Goal: Task Accomplishment & Management: Manage account settings

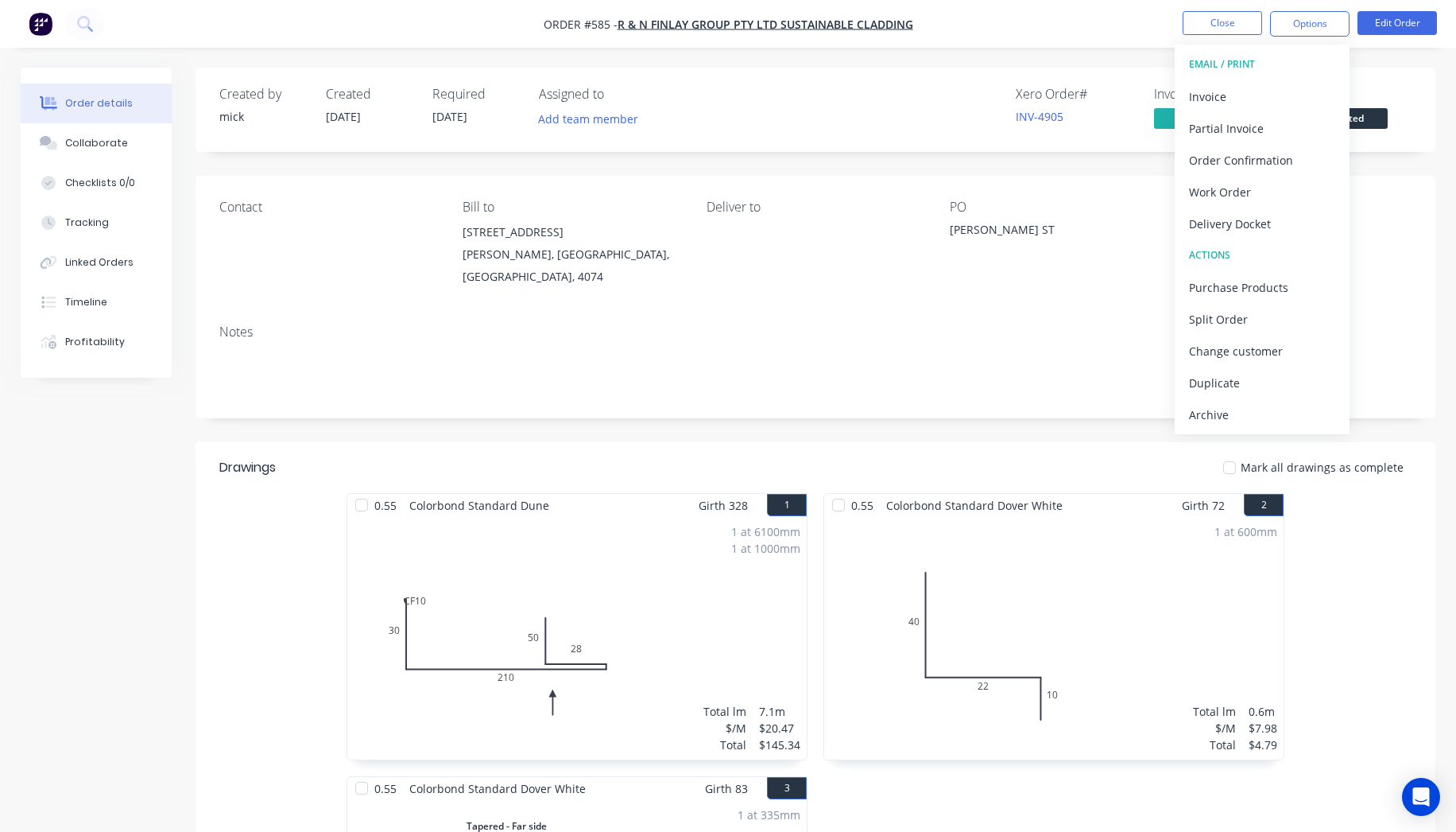
scroll to position [441, 0]
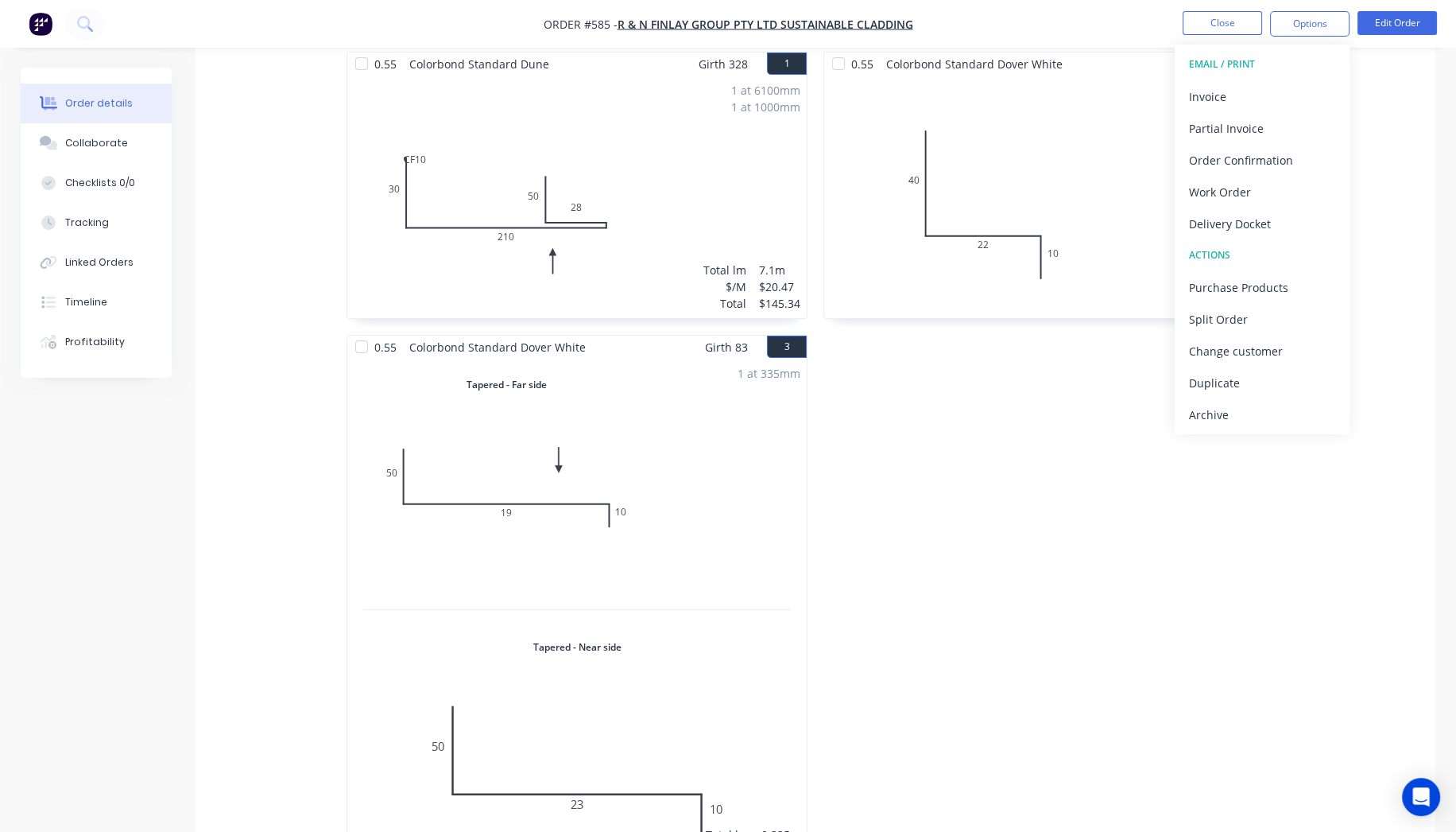
click at [41, 33] on img "button" at bounding box center [41, 23] width 23 height 23
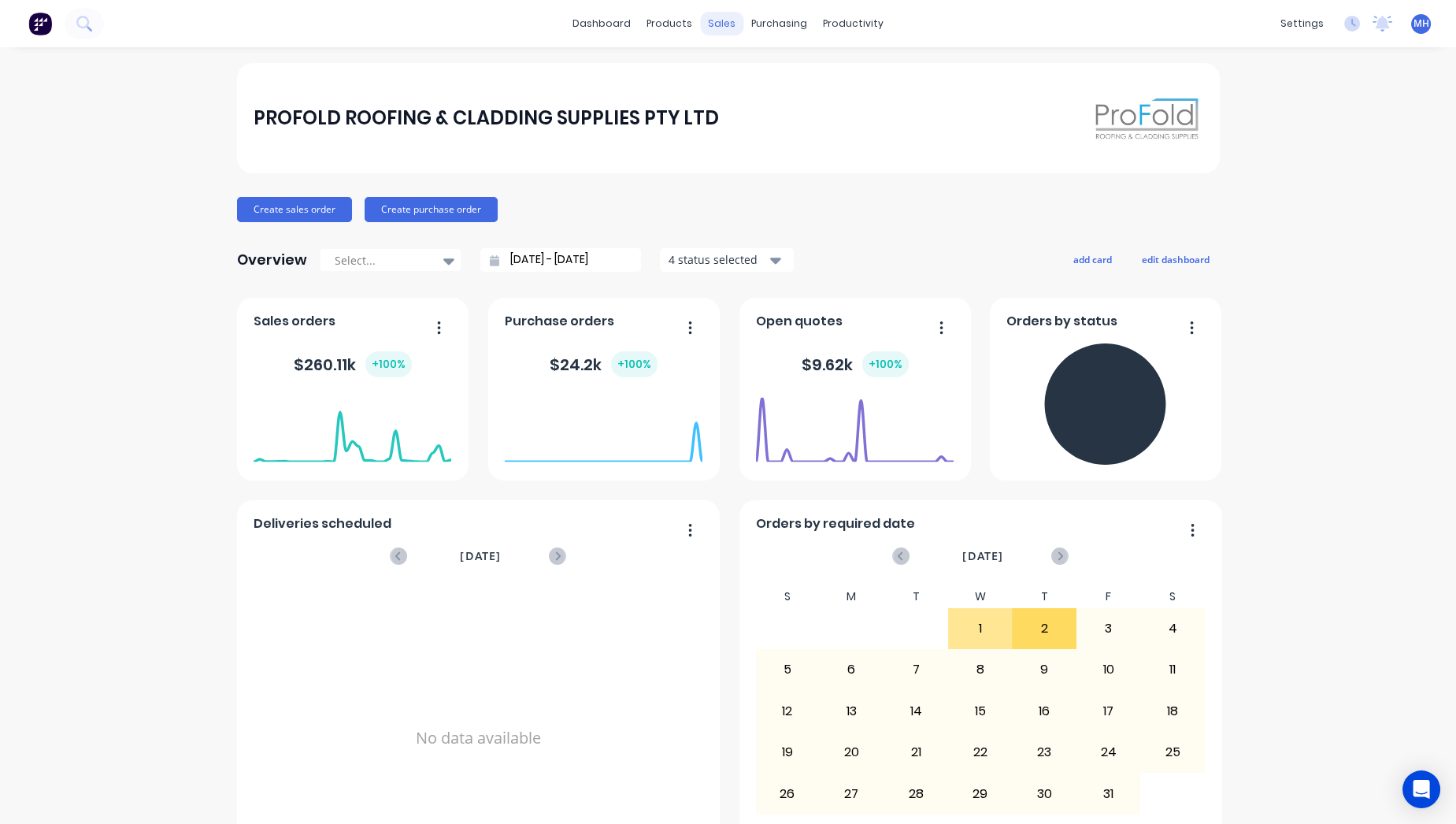
click at [715, 18] on div "sales" at bounding box center [721, 23] width 43 height 23
click at [741, 74] on div "Sales Orders" at bounding box center [773, 76] width 64 height 14
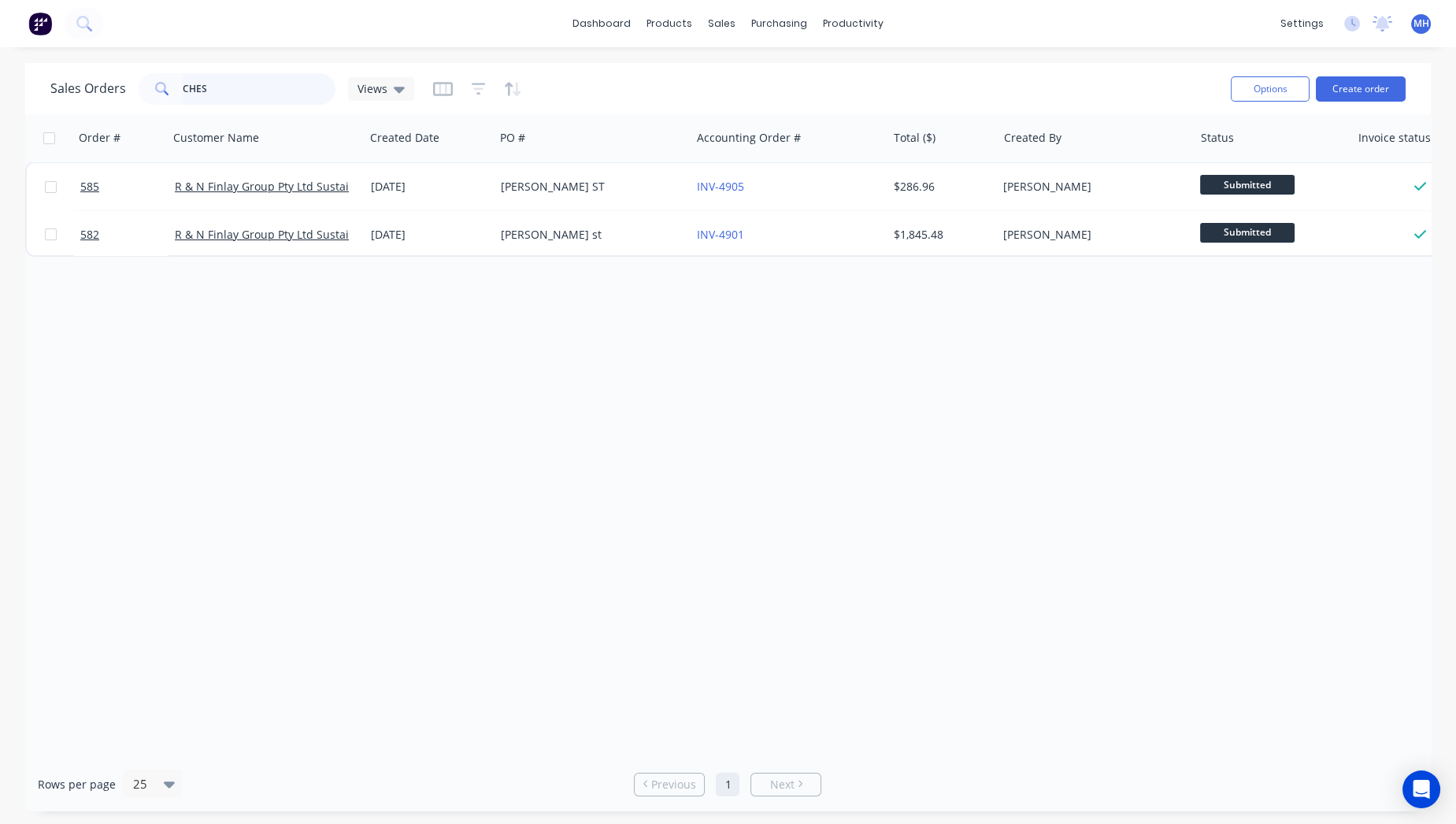
drag, startPoint x: 238, startPoint y: 90, endPoint x: 0, endPoint y: 115, distance: 239.3
click at [0, 108] on div "Sales Orders CHES Views Options Create order Order # Customer Name Created Date…" at bounding box center [728, 437] width 1456 height 748
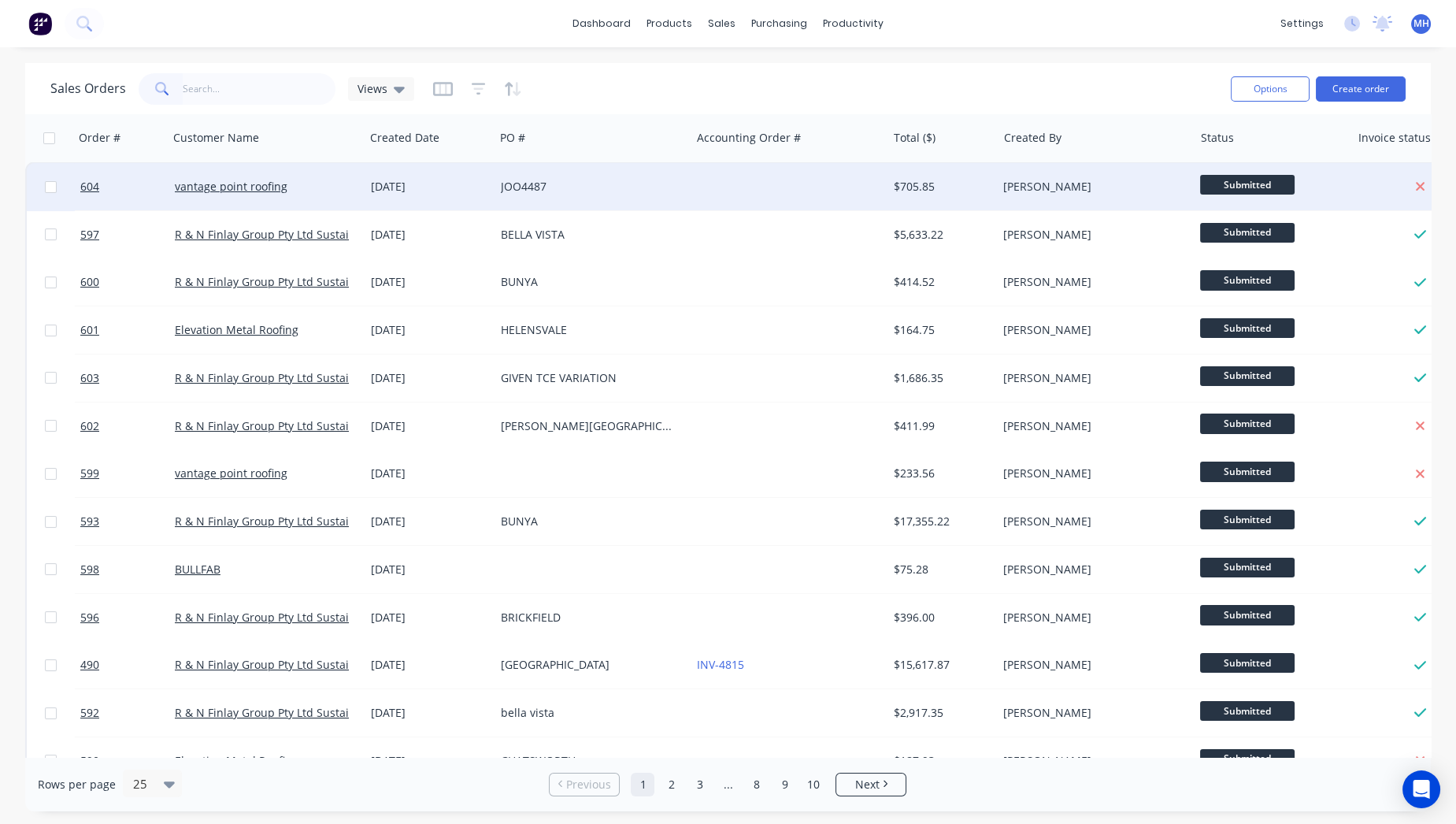
click at [541, 197] on div "JOO4487" at bounding box center [592, 186] width 196 height 47
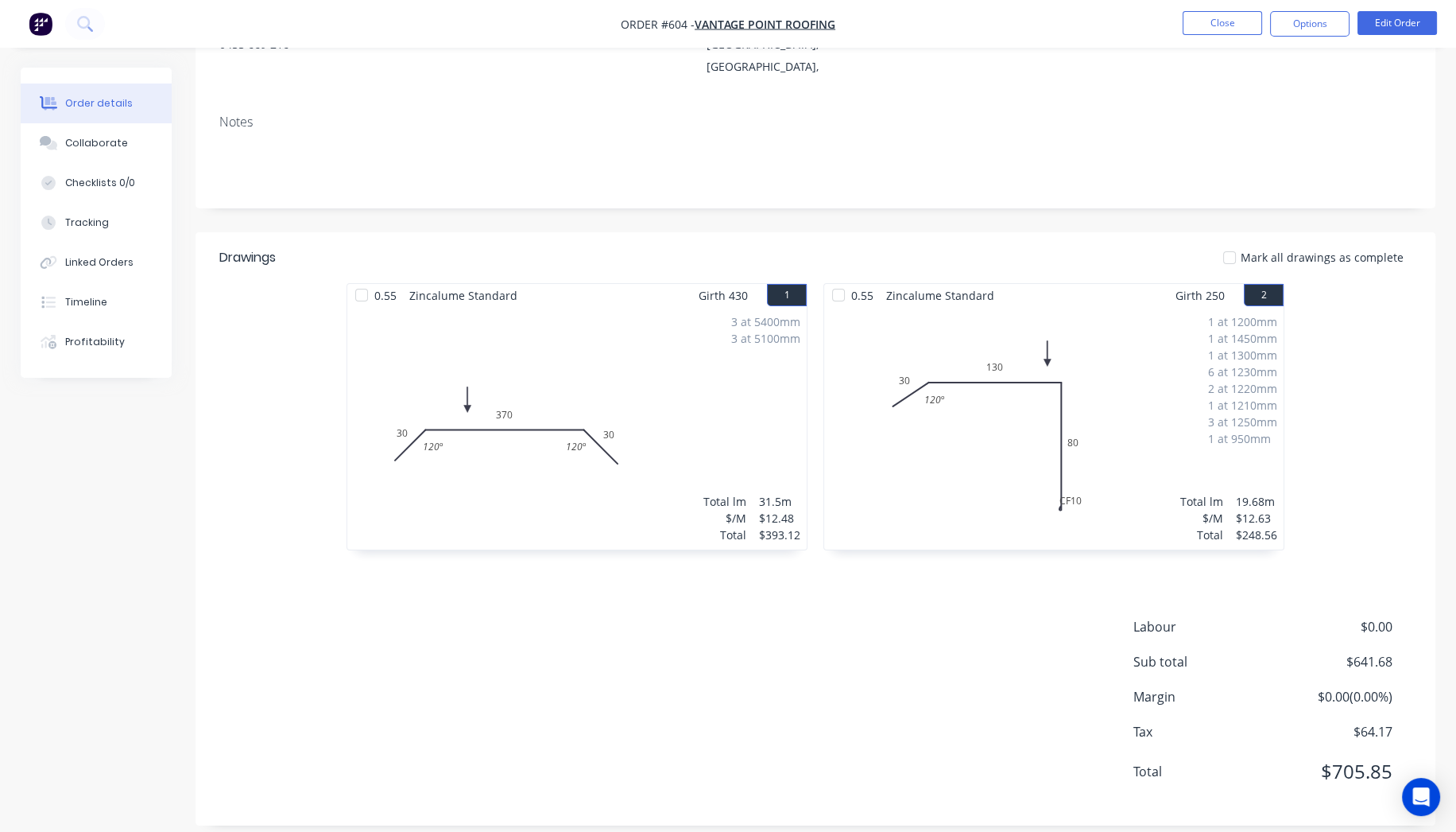
scroll to position [210, 0]
click at [1377, 16] on button "Edit Order" at bounding box center [1397, 23] width 79 height 23
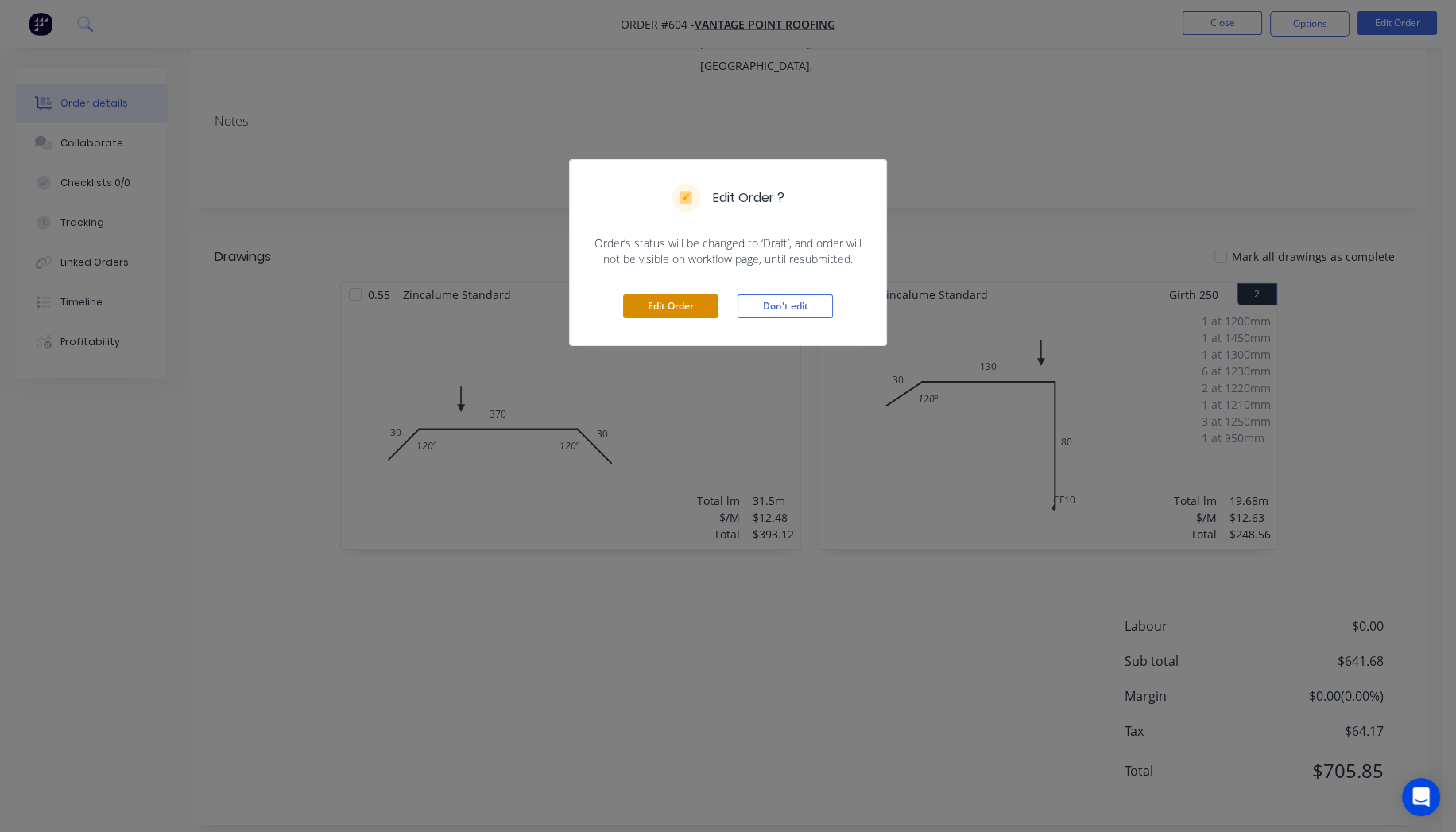
click at [679, 304] on button "Edit Order" at bounding box center [671, 306] width 96 height 23
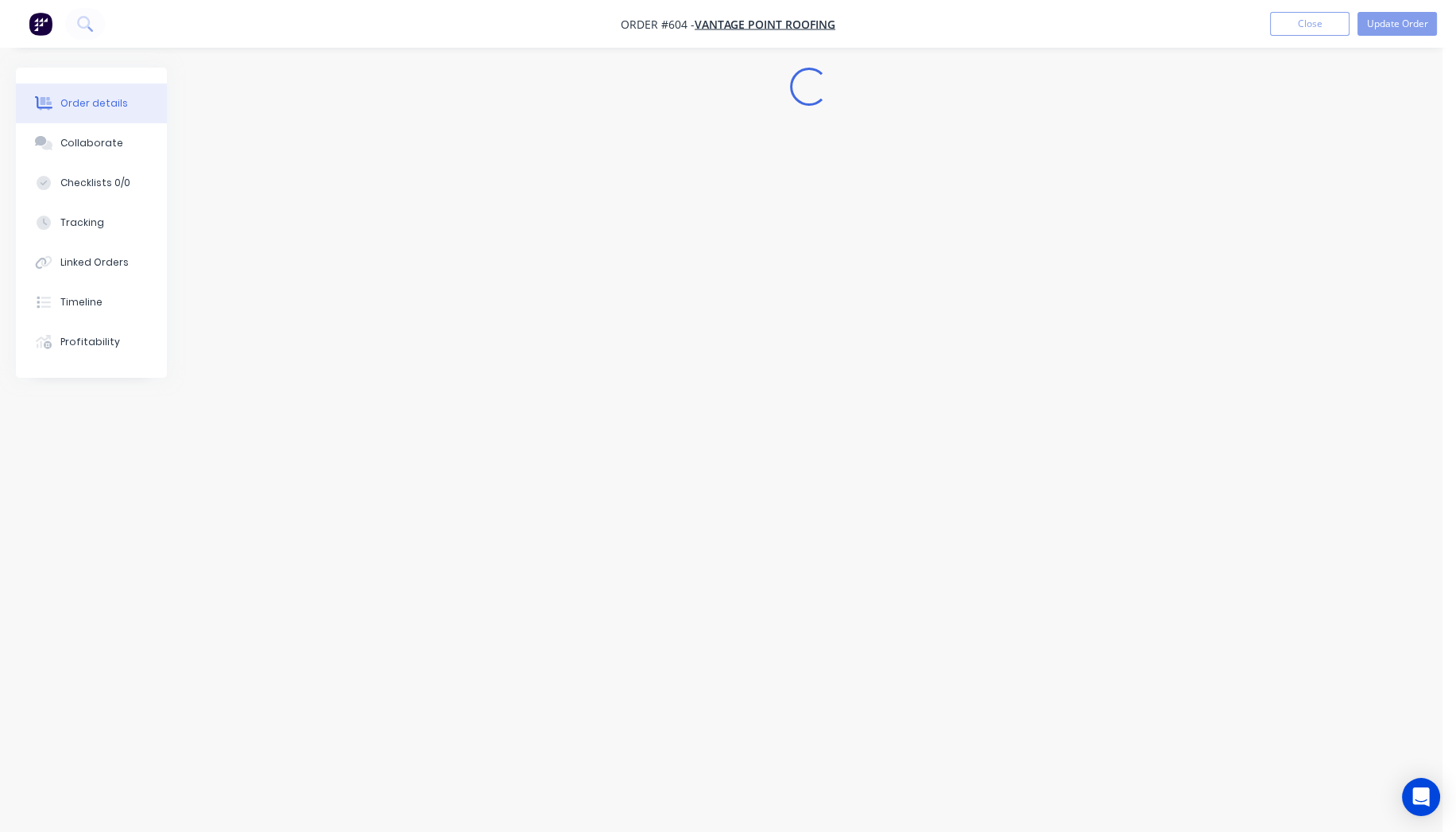
scroll to position [0, 0]
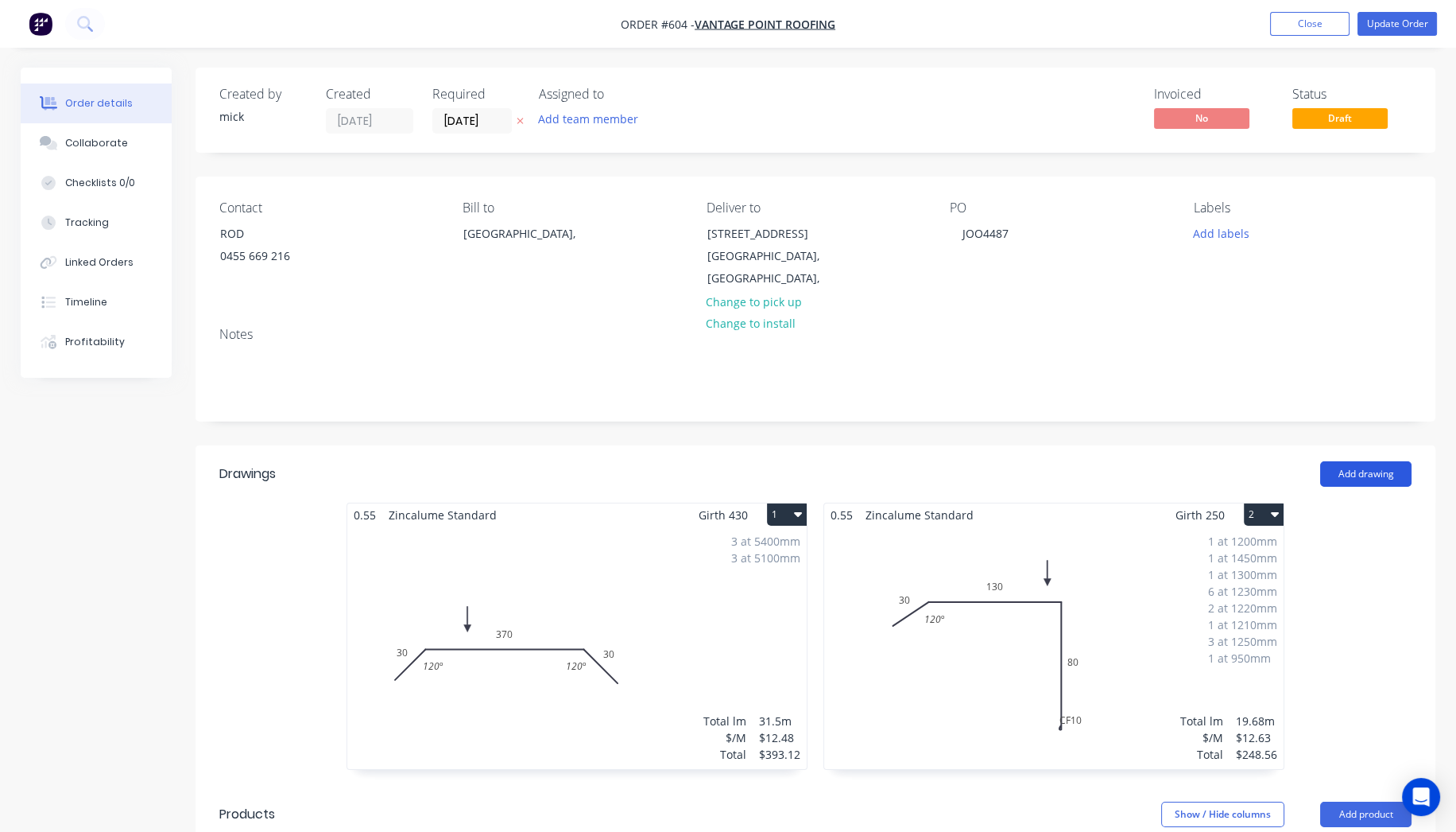
click at [1384, 461] on button "Add drawing" at bounding box center [1366, 473] width 91 height 25
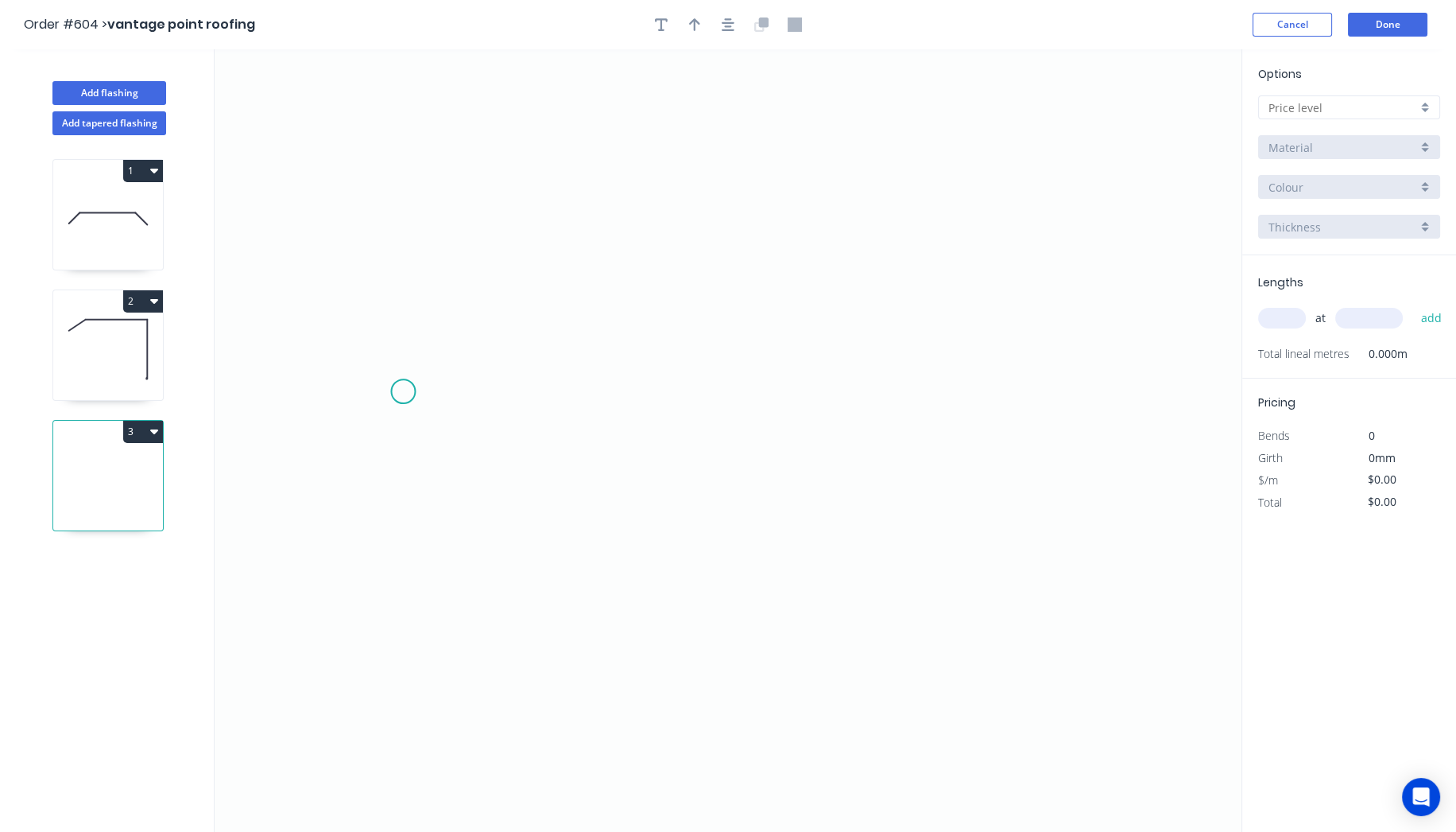
click at [402, 391] on icon "0" at bounding box center [728, 441] width 1027 height 782
click at [487, 275] on icon at bounding box center [444, 332] width 85 height 116
click at [971, 282] on icon "0 ?" at bounding box center [728, 441] width 1027 height 782
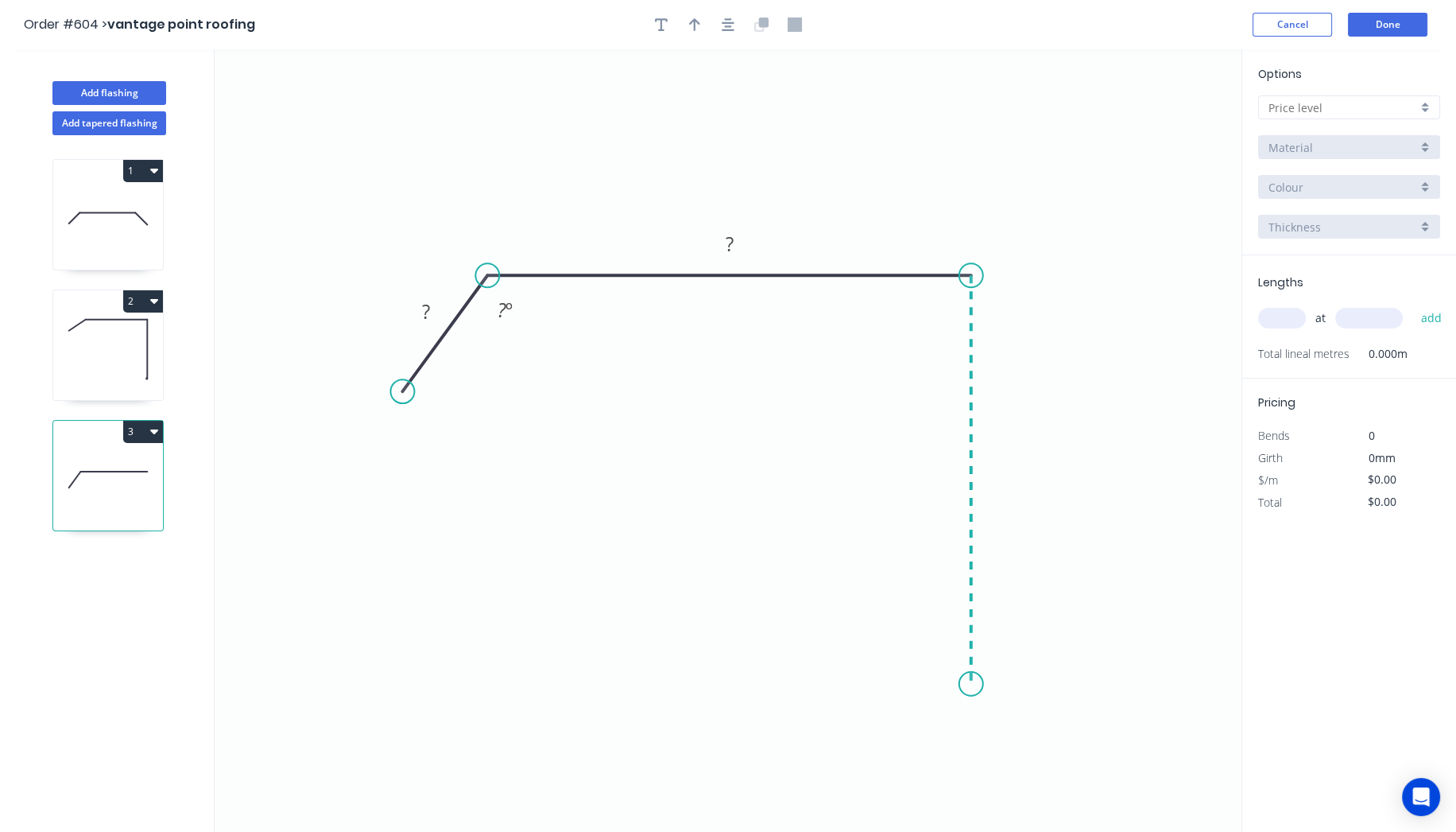
click at [981, 685] on icon "0 ? ? ? º" at bounding box center [728, 441] width 1027 height 782
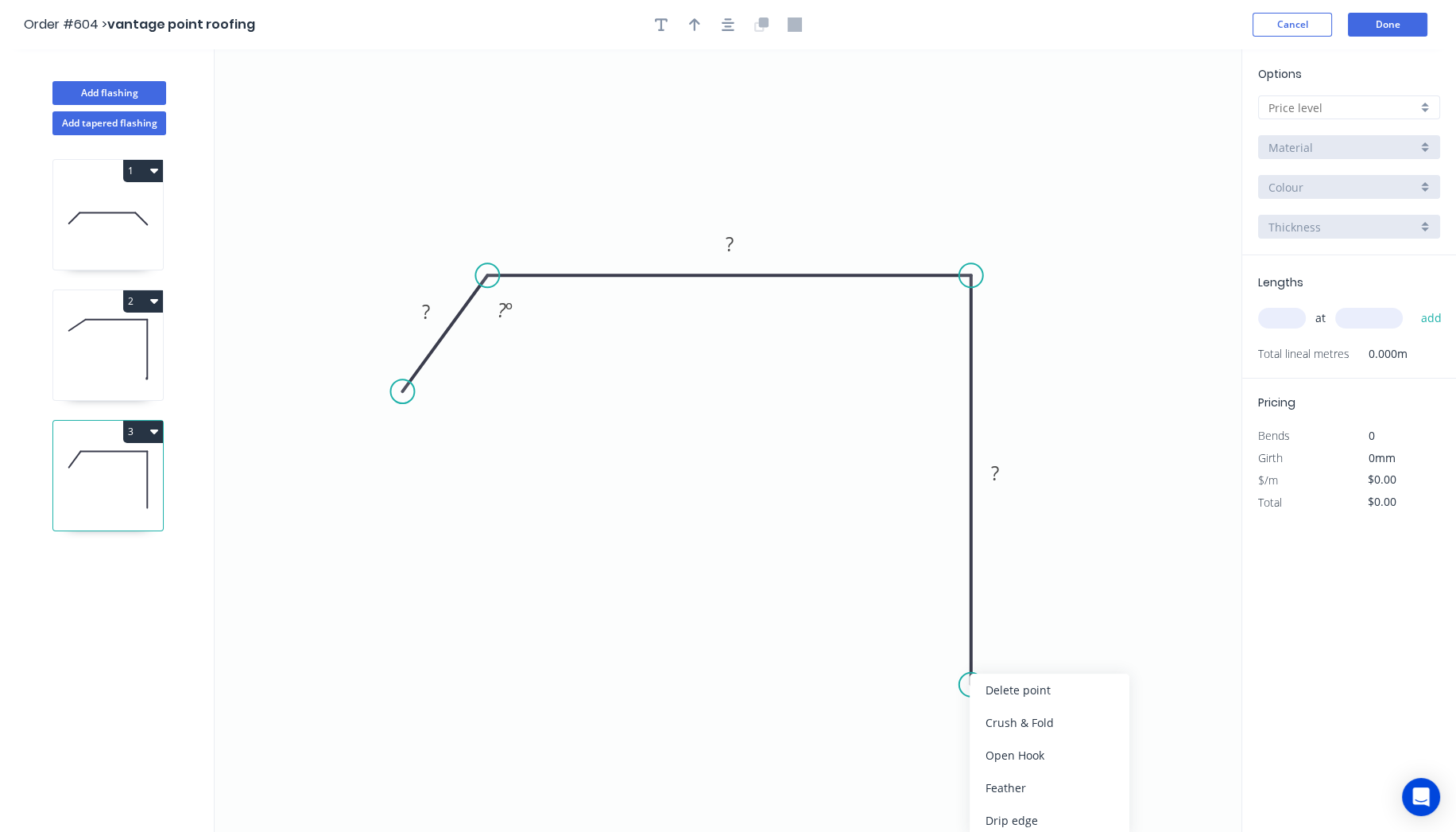
click at [991, 713] on div "Crush & Fold" at bounding box center [1050, 722] width 160 height 33
click at [994, 730] on div "Flip bend" at bounding box center [1052, 739] width 160 height 33
click at [432, 314] on rect at bounding box center [425, 313] width 32 height 23
click at [1339, 109] on input "text" at bounding box center [1343, 108] width 149 height 16
click at [1329, 145] on div "A" at bounding box center [1349, 137] width 181 height 28
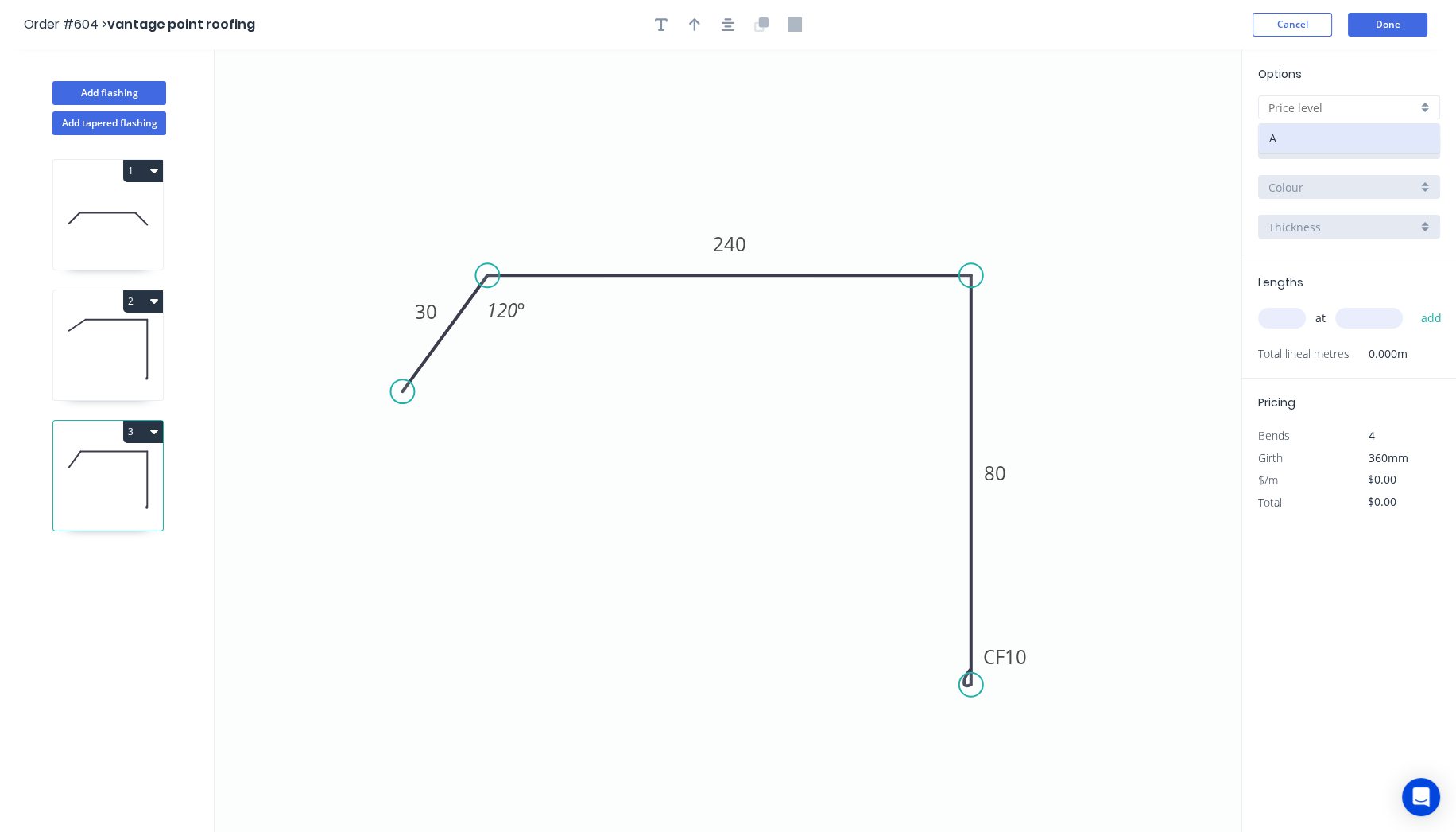
type input "A"
click at [1328, 145] on input "Aluminium 5005 (Sheets)" at bounding box center [1343, 147] width 149 height 16
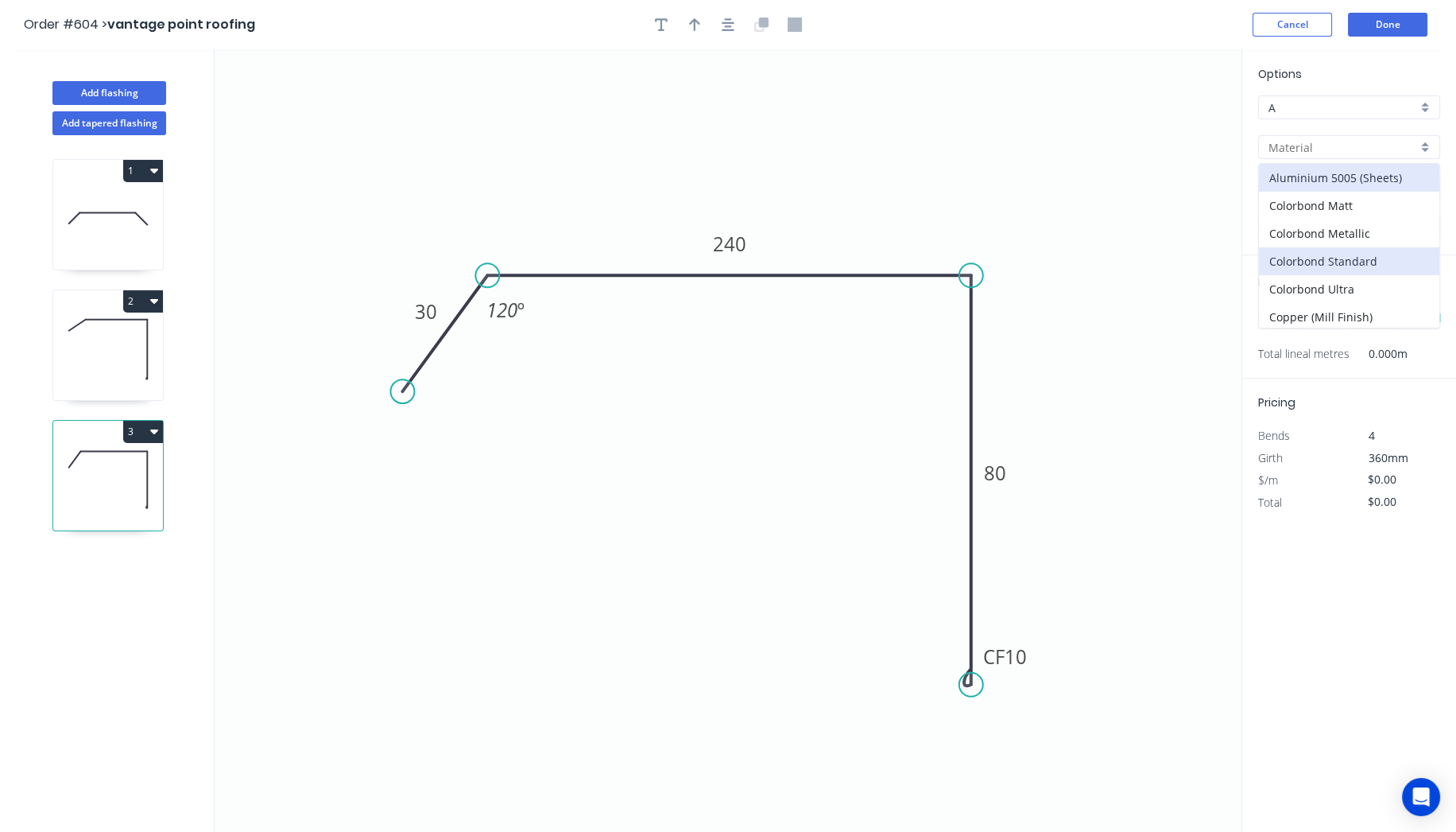
scroll to position [302, 0]
click at [1312, 312] on div "Zincalume" at bounding box center [1349, 322] width 181 height 28
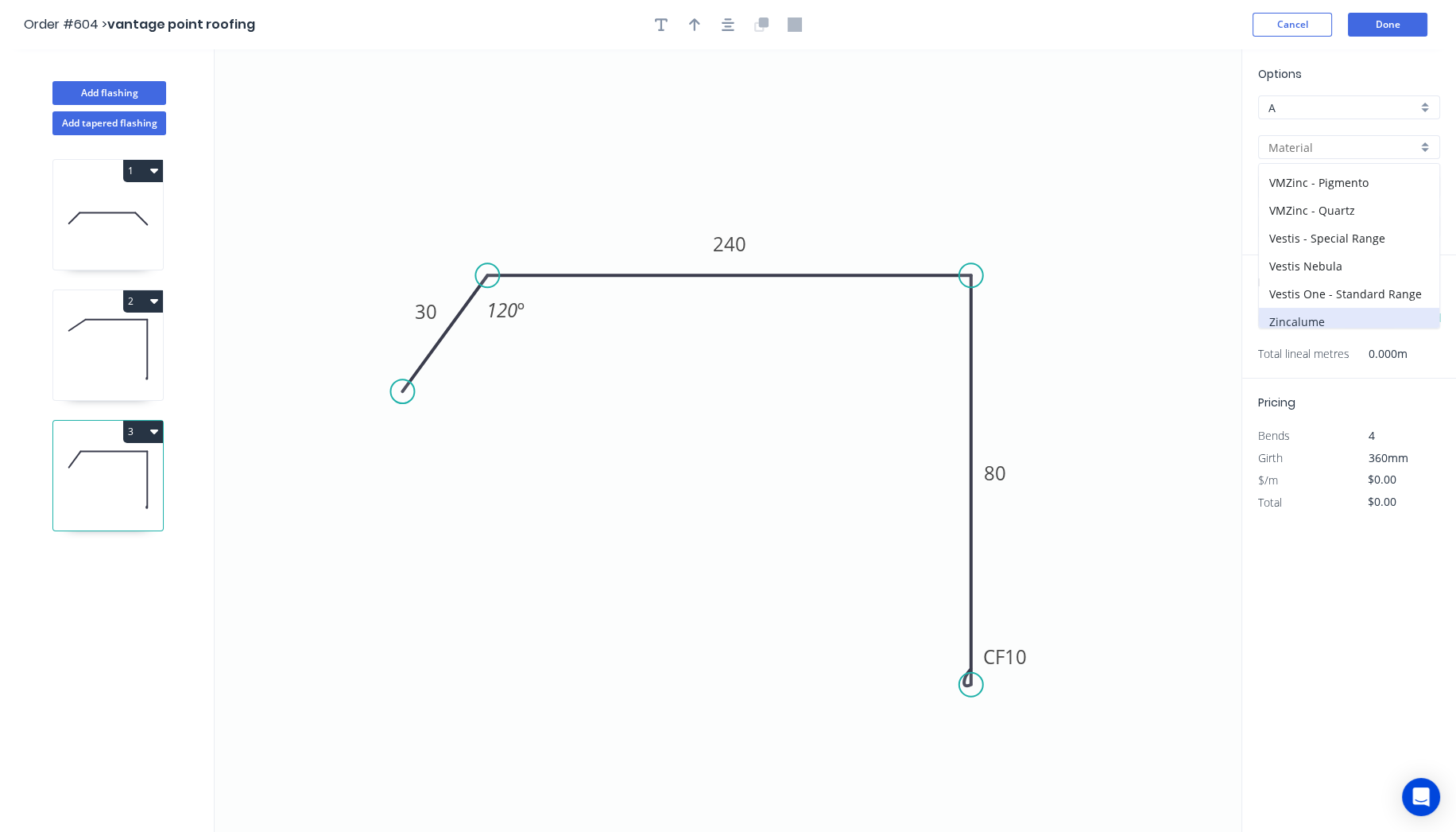
type input "Zincalume"
type input "$17.10"
click at [1296, 230] on input "1.0" at bounding box center [1343, 227] width 149 height 16
click at [1288, 255] on div "0.55" at bounding box center [1349, 257] width 181 height 28
type input "0.55"
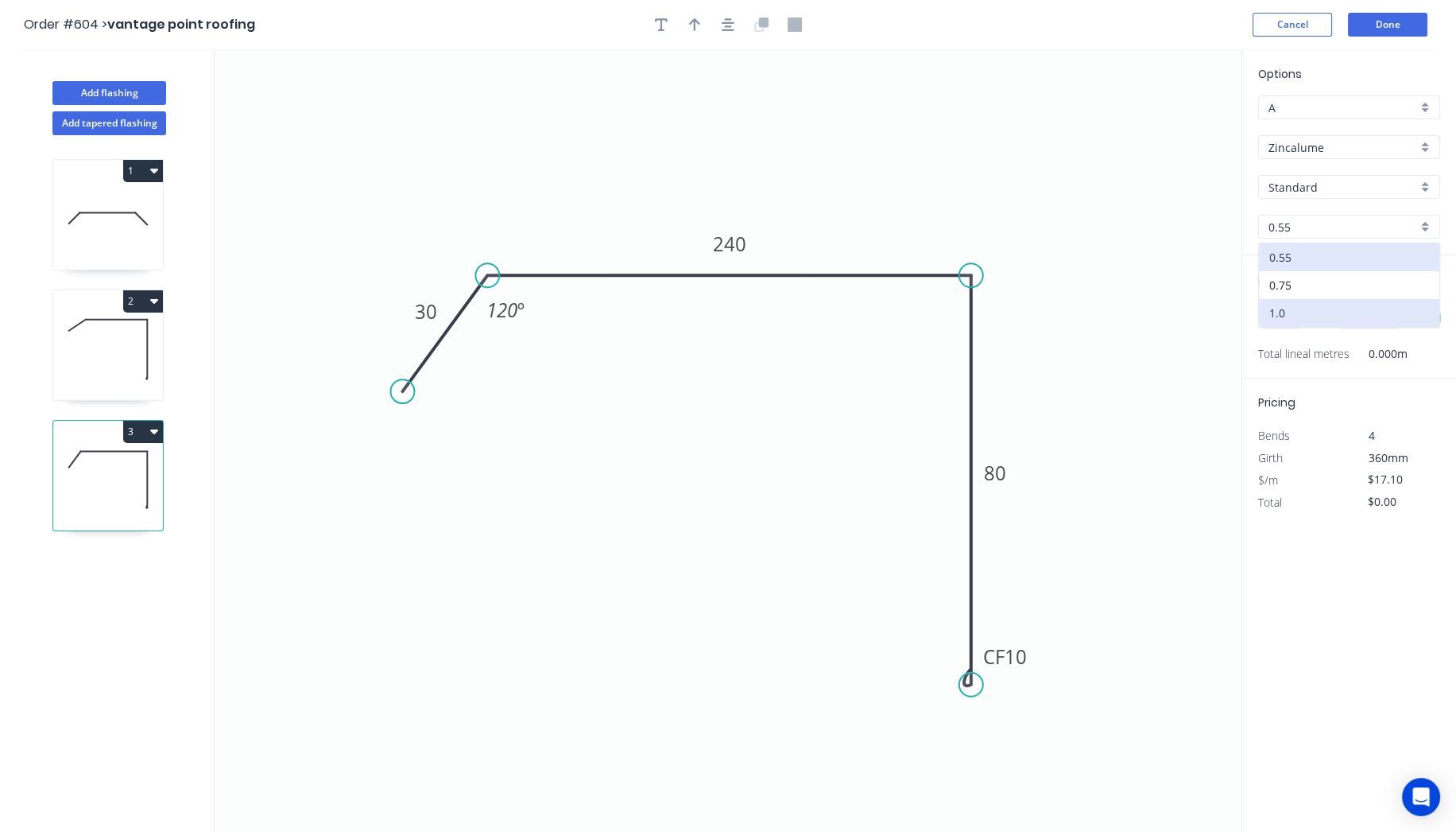
type input "$13.98"
click at [1293, 318] on input "text" at bounding box center [1282, 318] width 48 height 21
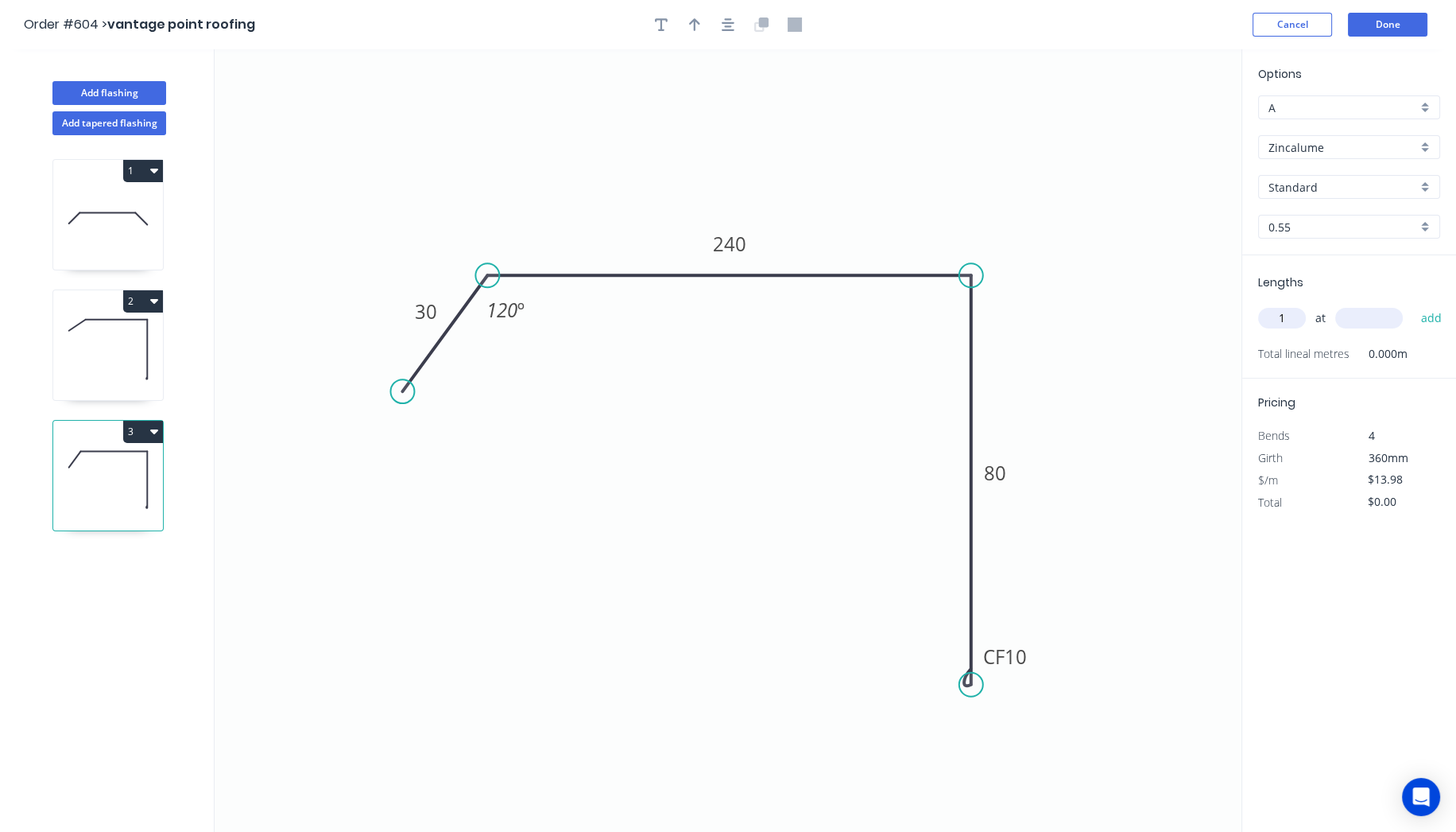
type input "1"
type input "1200"
click at [1413, 304] on button "add" at bounding box center [1431, 318] width 37 height 27
type input "$16.78"
type input "1"
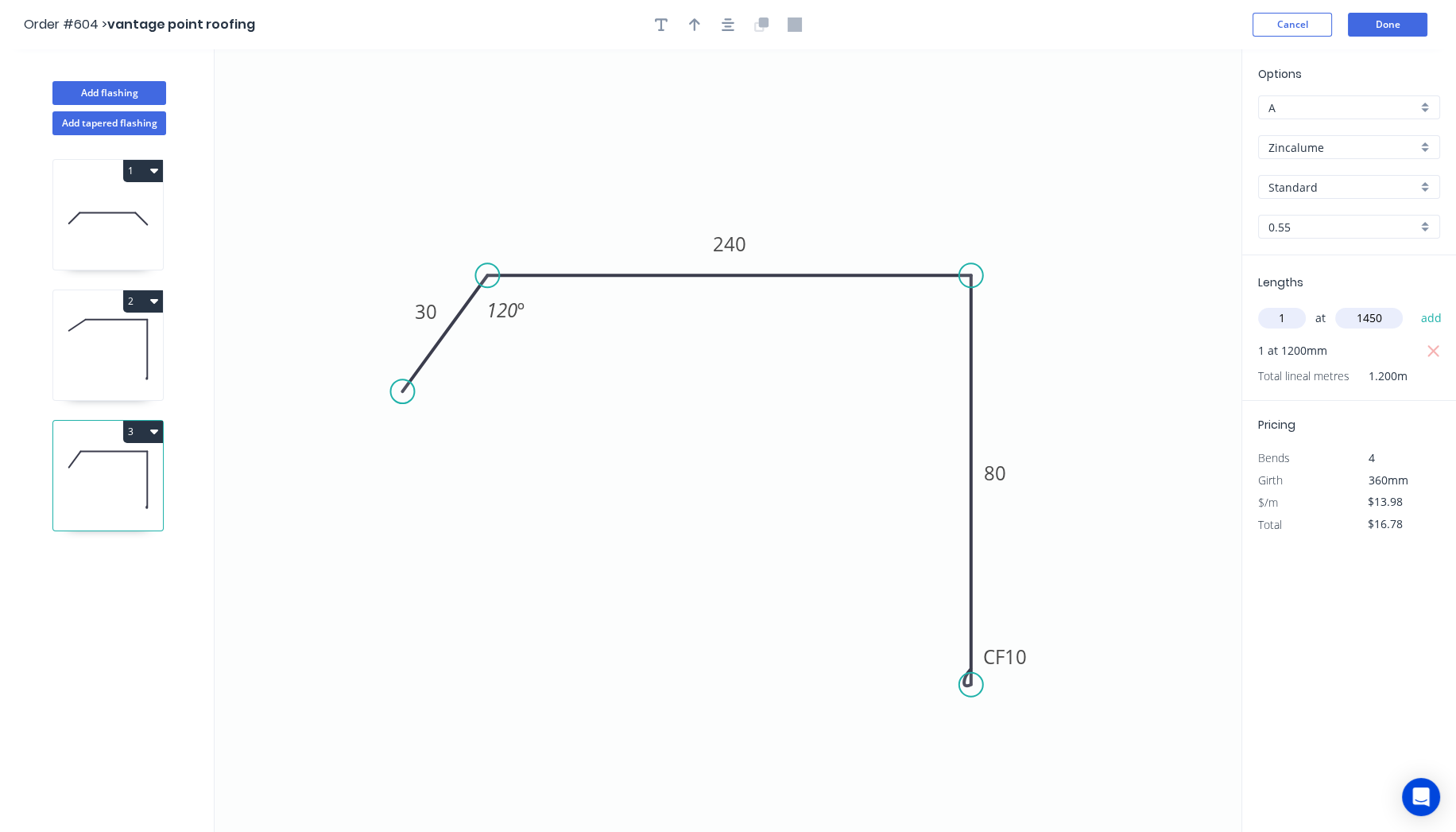
type input "1450"
click at [1413, 304] on button "add" at bounding box center [1431, 318] width 37 height 27
type input "$37.05"
type input "1"
type input "1300"
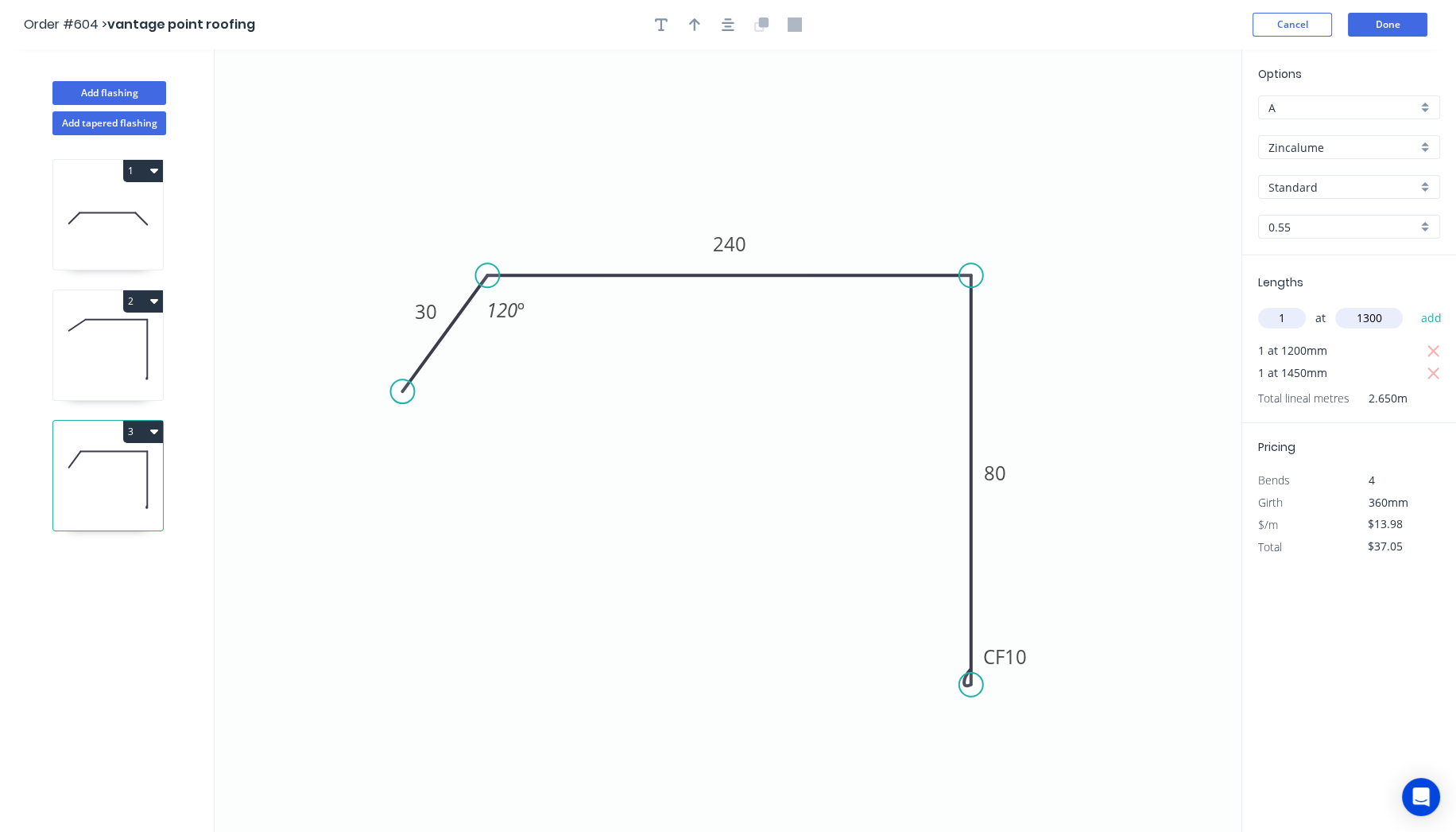
click at [1413, 304] on button "add" at bounding box center [1431, 318] width 37 height 27
type input "$55.22"
type input "6"
type input "1230"
click at [1413, 304] on button "add" at bounding box center [1431, 318] width 37 height 27
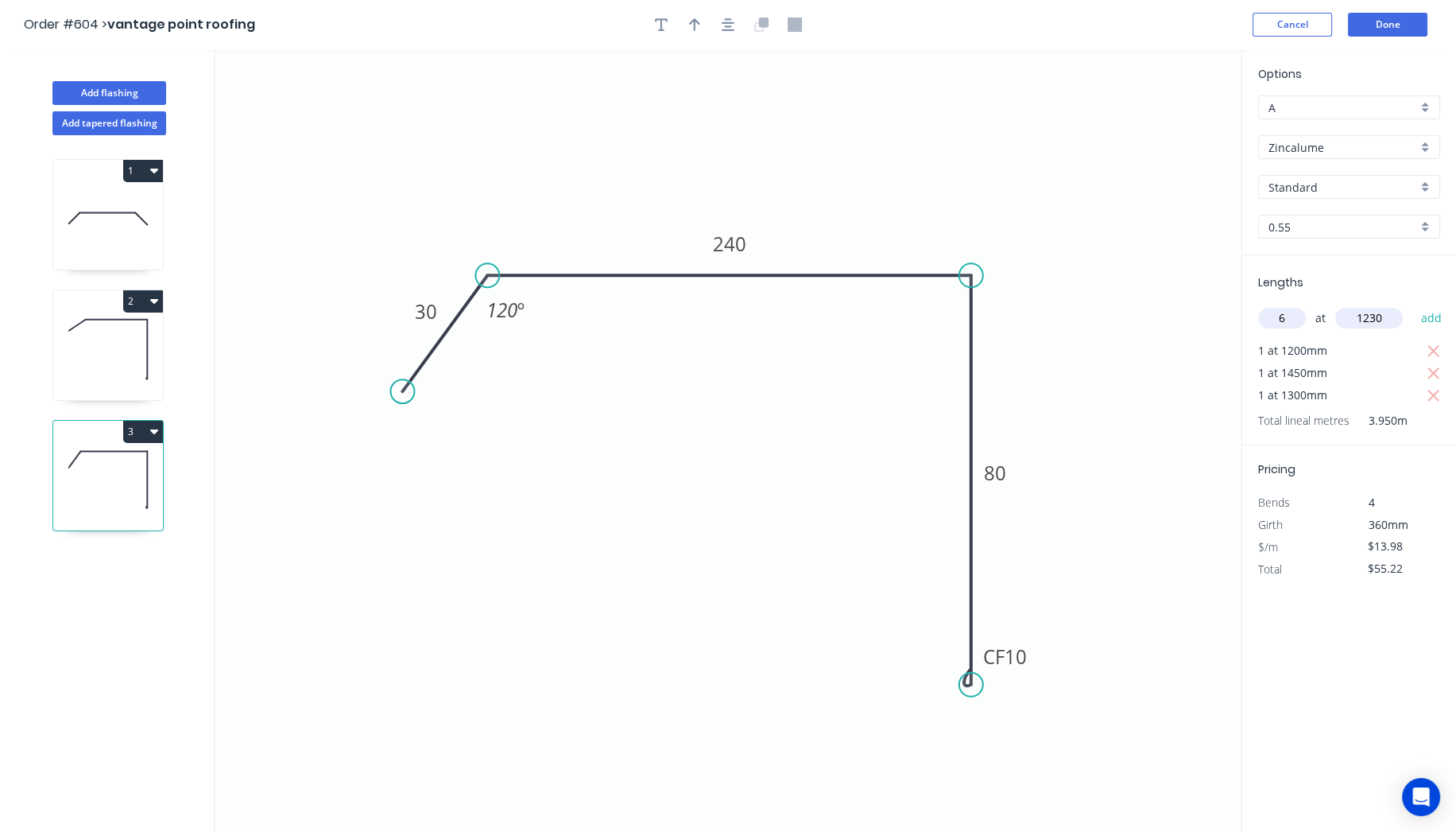
type input "$158.39"
type input "2"
type input "1220"
click at [1413, 304] on button "add" at bounding box center [1431, 318] width 37 height 27
type input "$192.50"
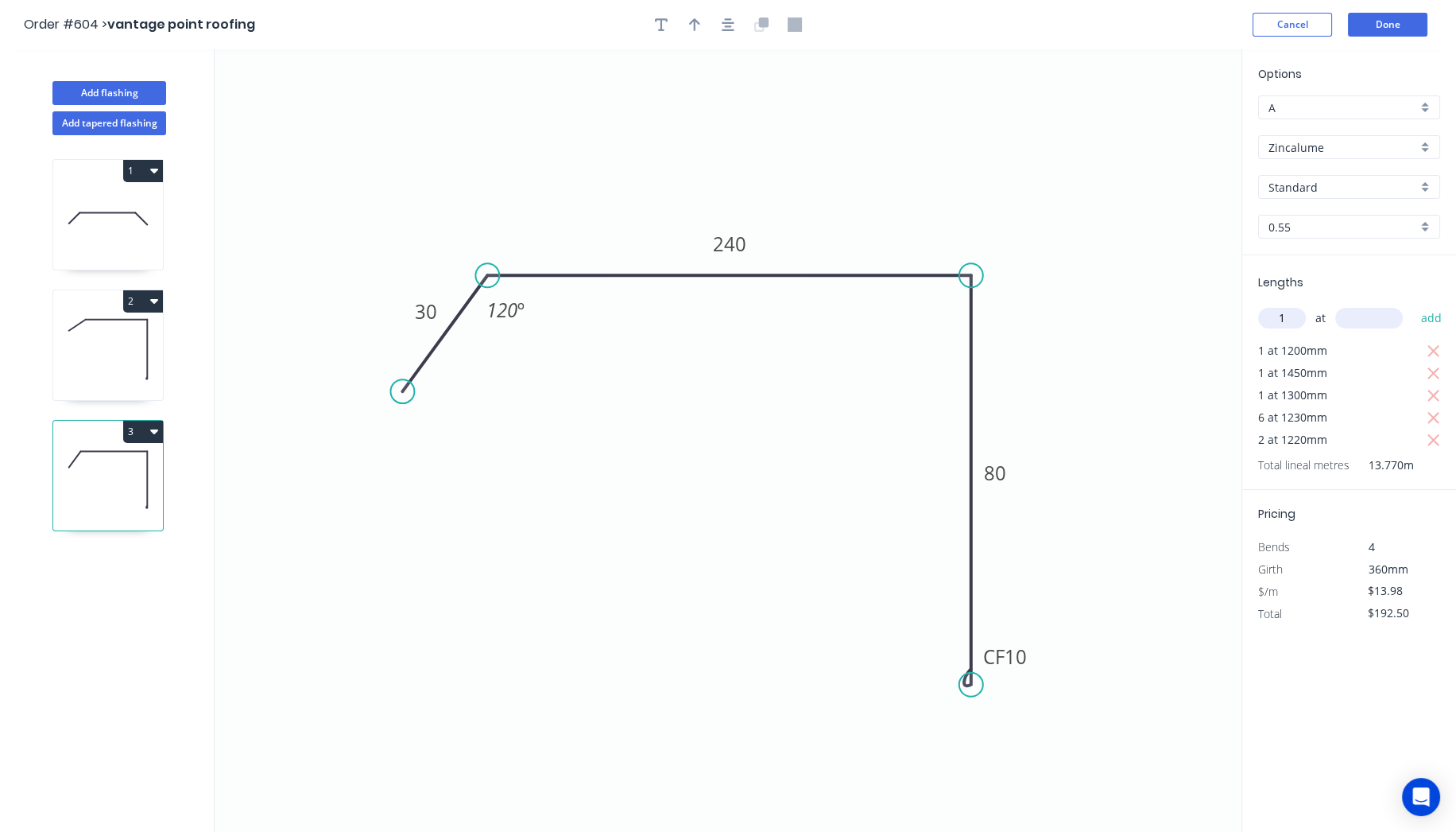
type input "1"
type input "1210"
click at [1413, 304] on button "add" at bounding box center [1431, 318] width 37 height 27
type input "$209.42"
type input "3"
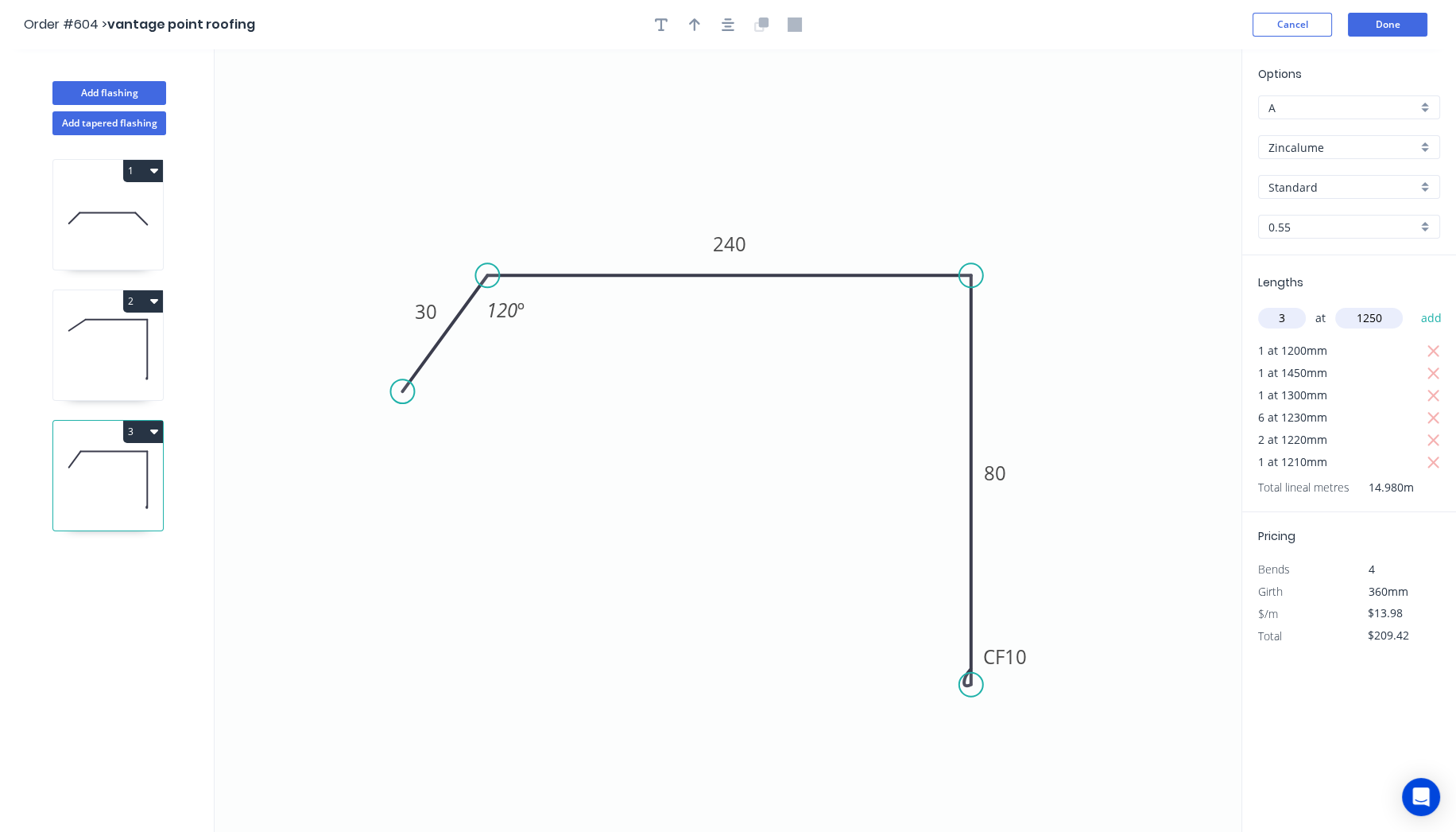
type input "1250"
click at [1413, 304] on button "add" at bounding box center [1431, 318] width 37 height 27
type input "$261.85"
type input "1"
type input "950"
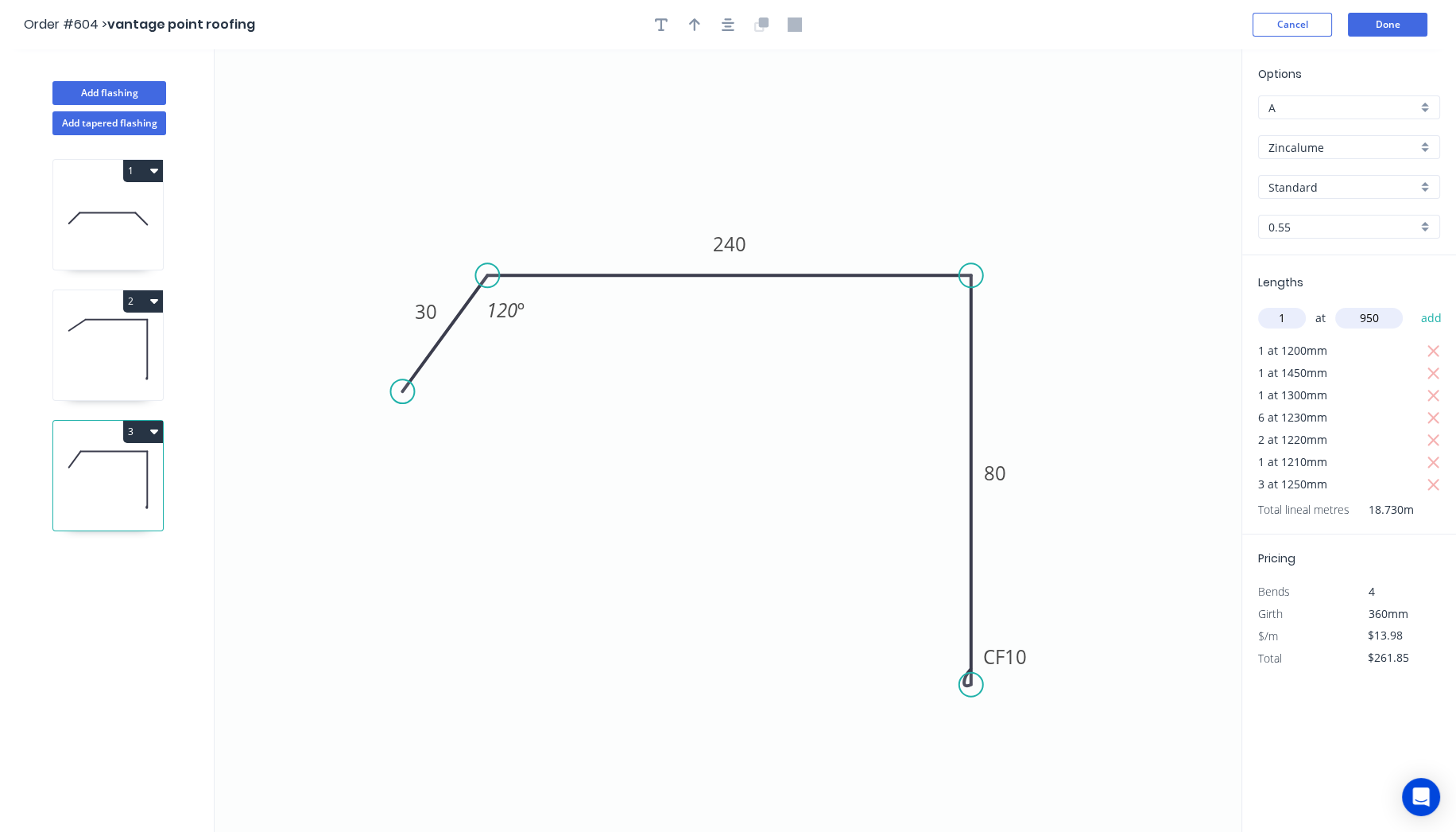
click at [1413, 304] on button "add" at bounding box center [1431, 318] width 37 height 27
type input "$275.13"
click at [1398, 18] on button "Done" at bounding box center [1388, 24] width 79 height 23
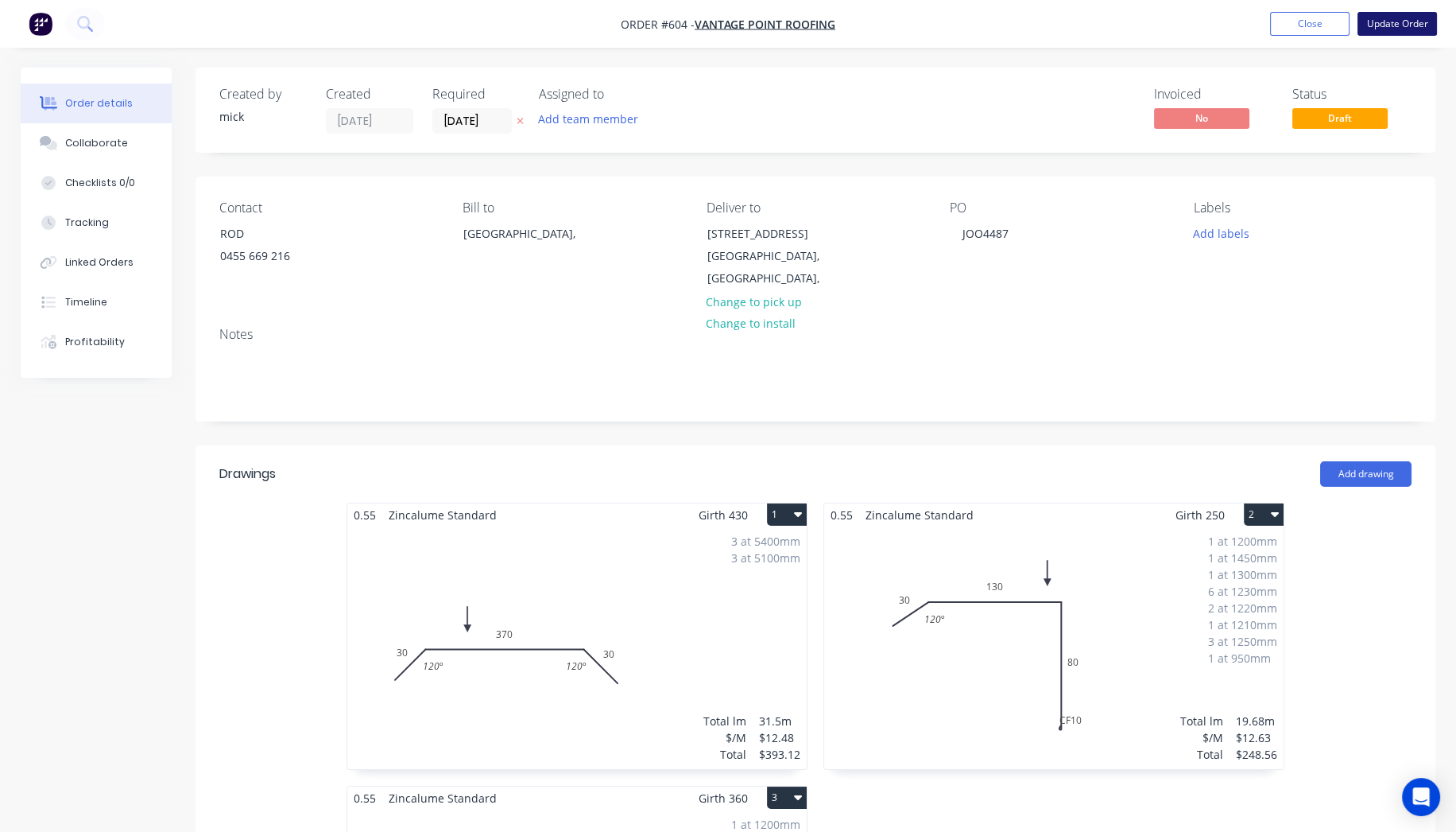
click at [1419, 21] on button "Update Order" at bounding box center [1397, 23] width 79 height 23
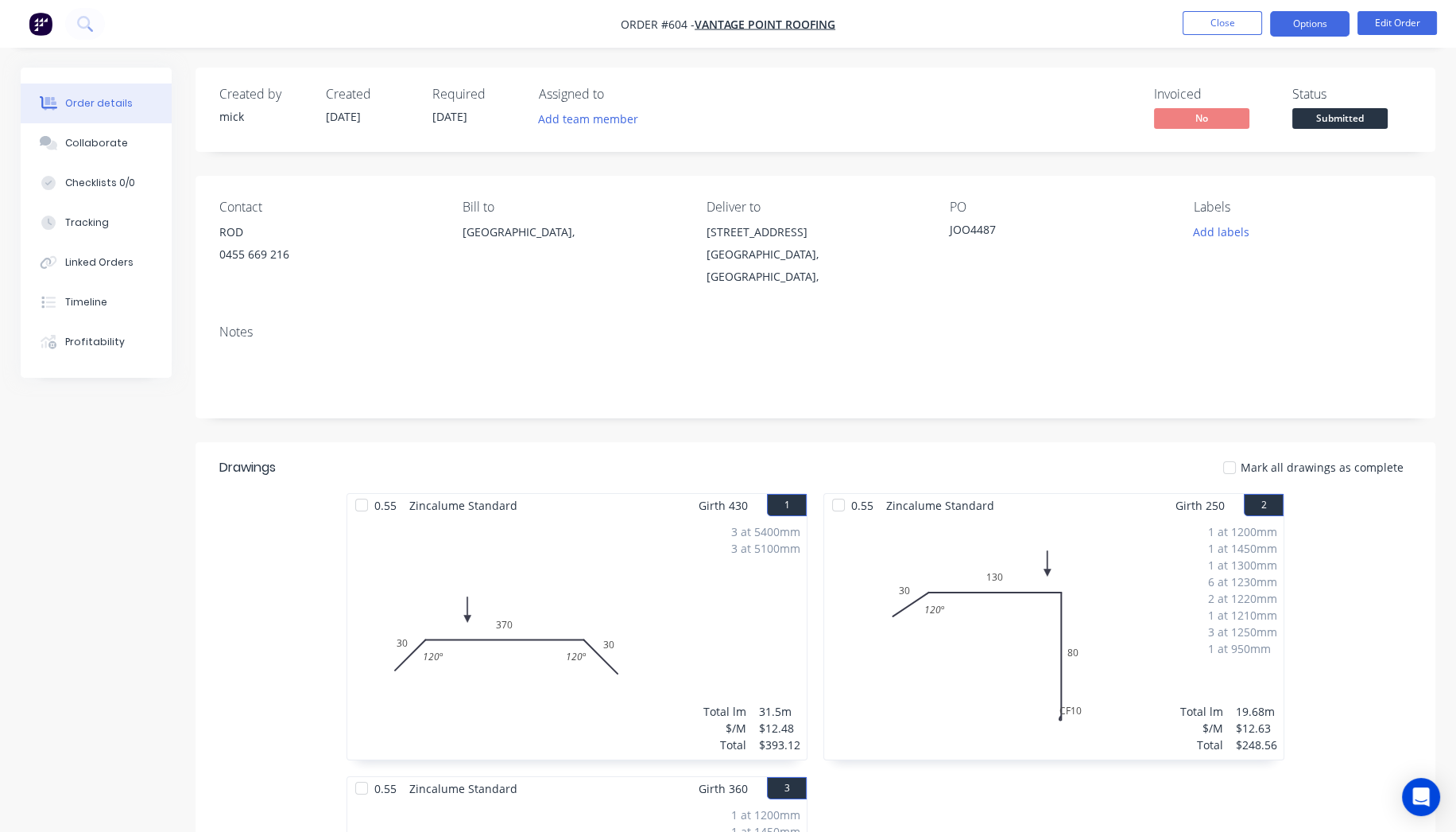
click at [1313, 27] on button "Options" at bounding box center [1310, 23] width 79 height 25
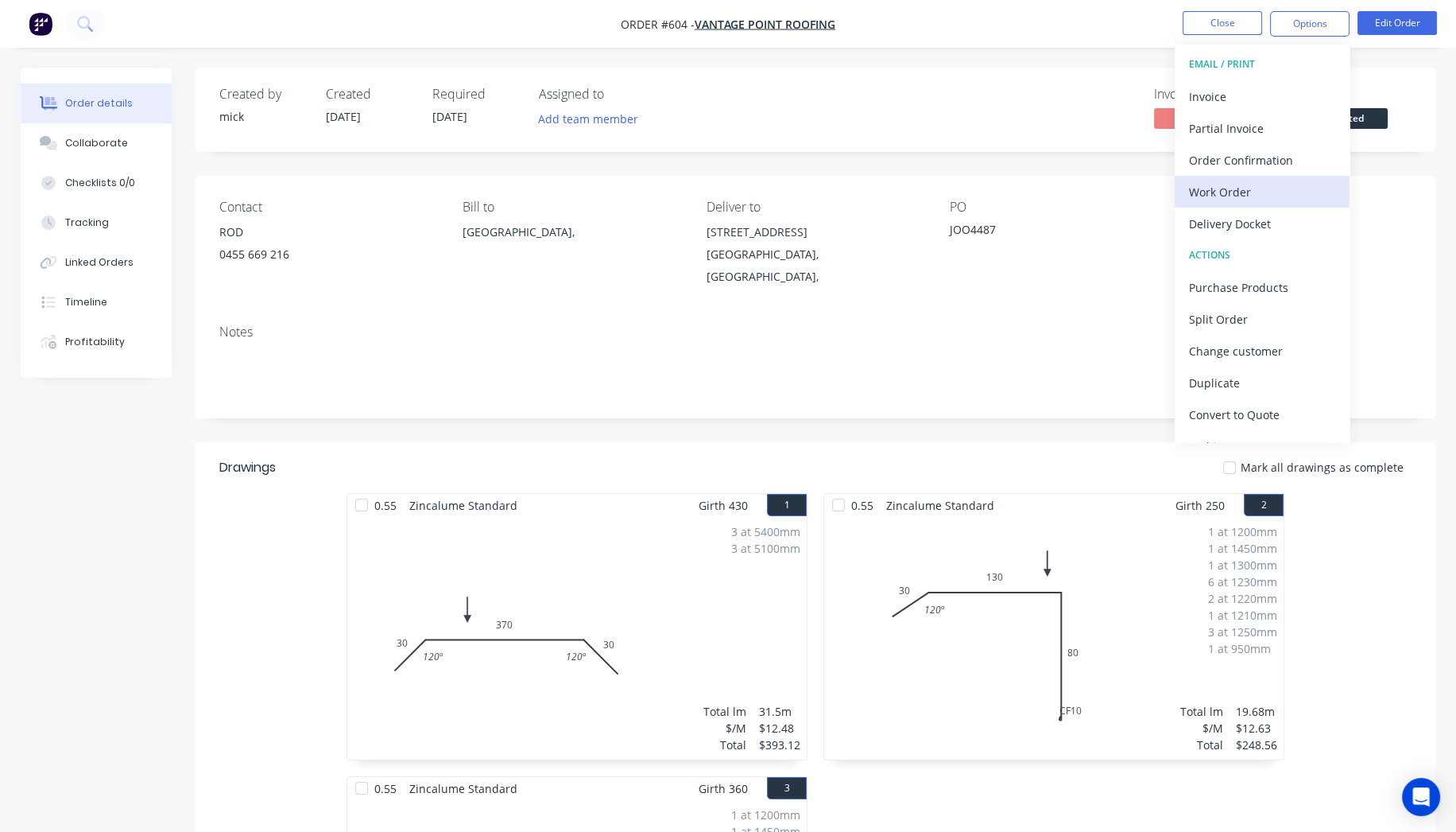
click at [1228, 195] on div "Work Order" at bounding box center [1263, 192] width 146 height 23
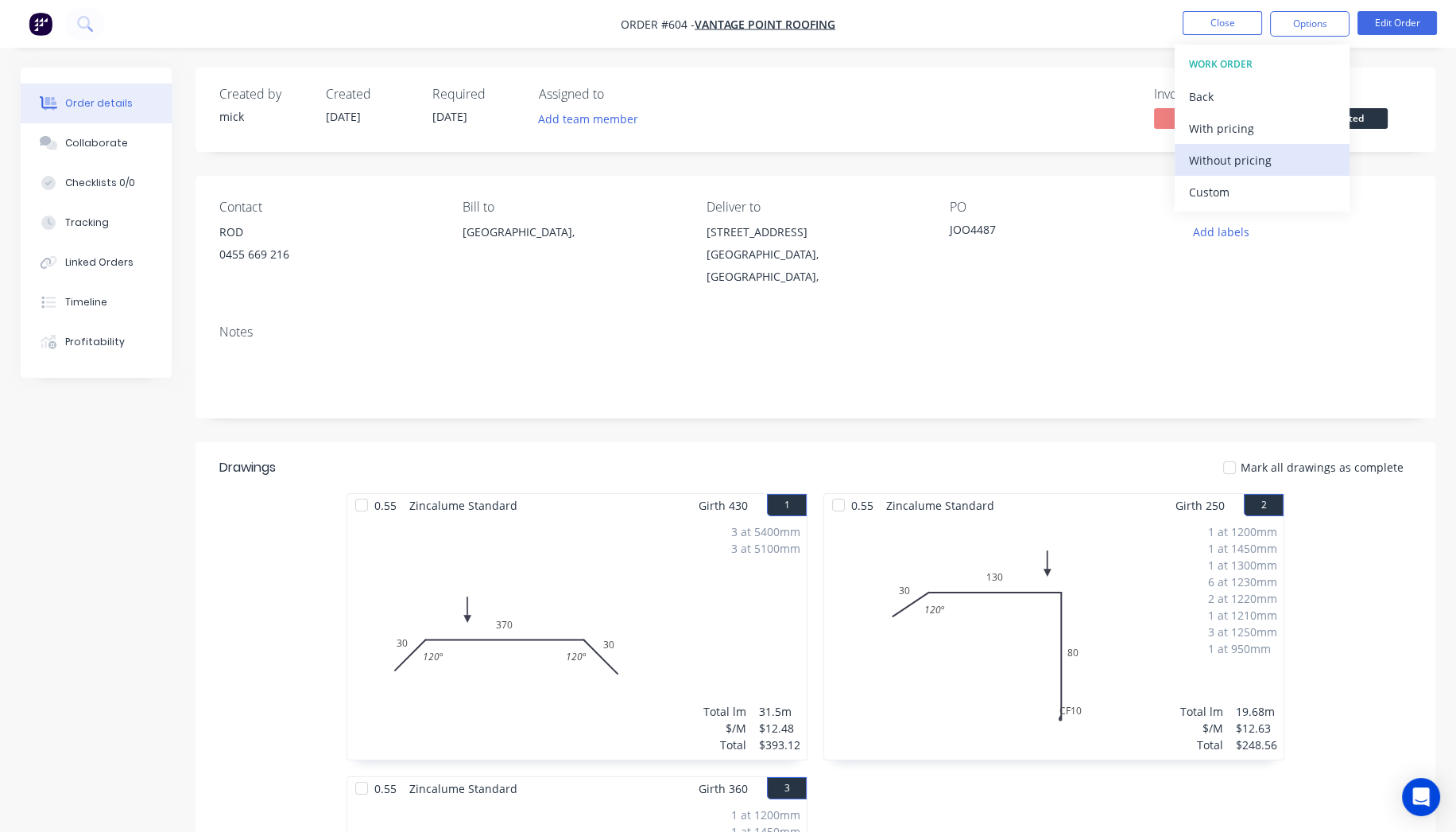
click at [1223, 153] on div "Without pricing" at bounding box center [1263, 161] width 146 height 23
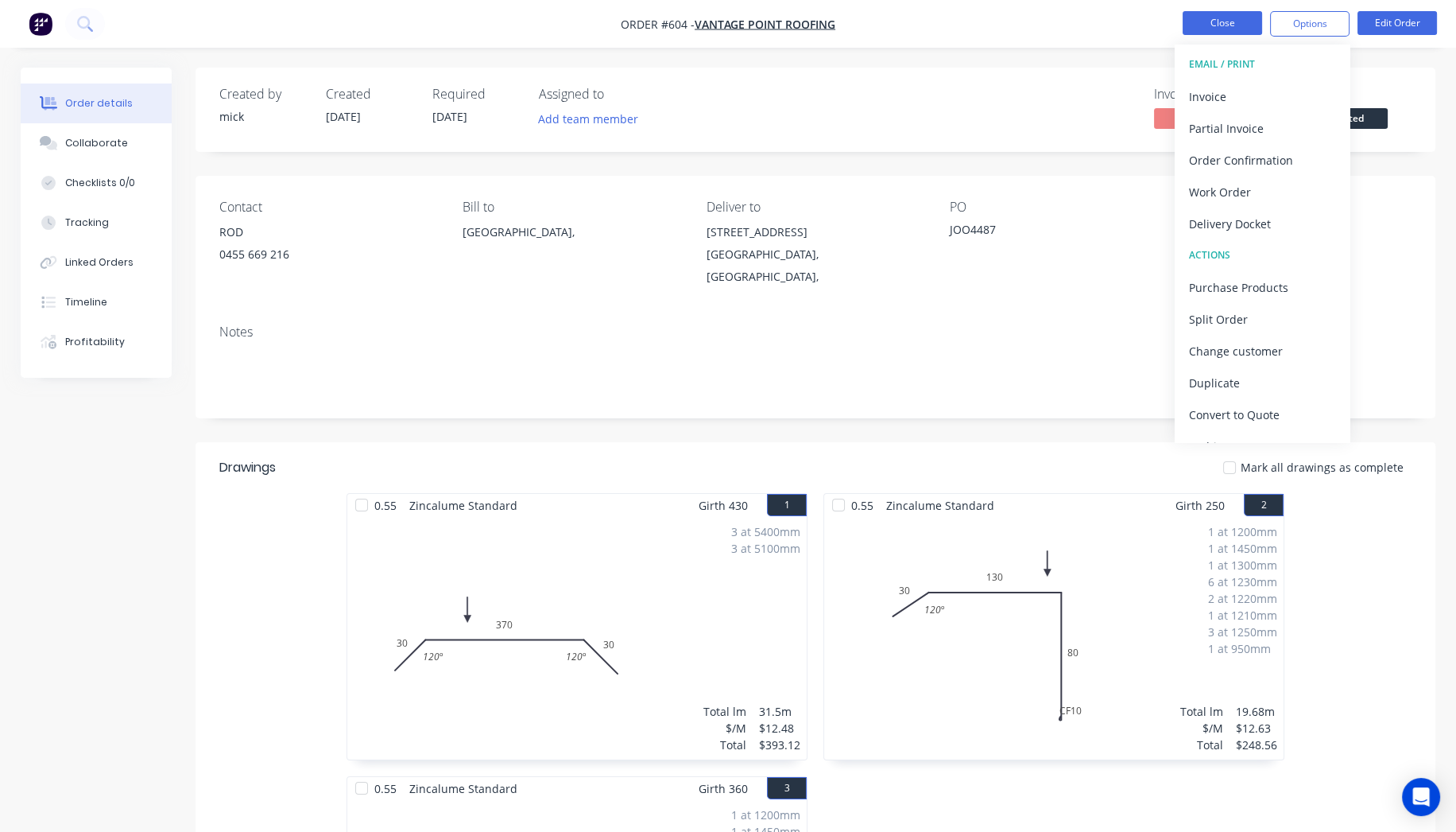
click at [1227, 16] on button "Close" at bounding box center [1222, 23] width 79 height 23
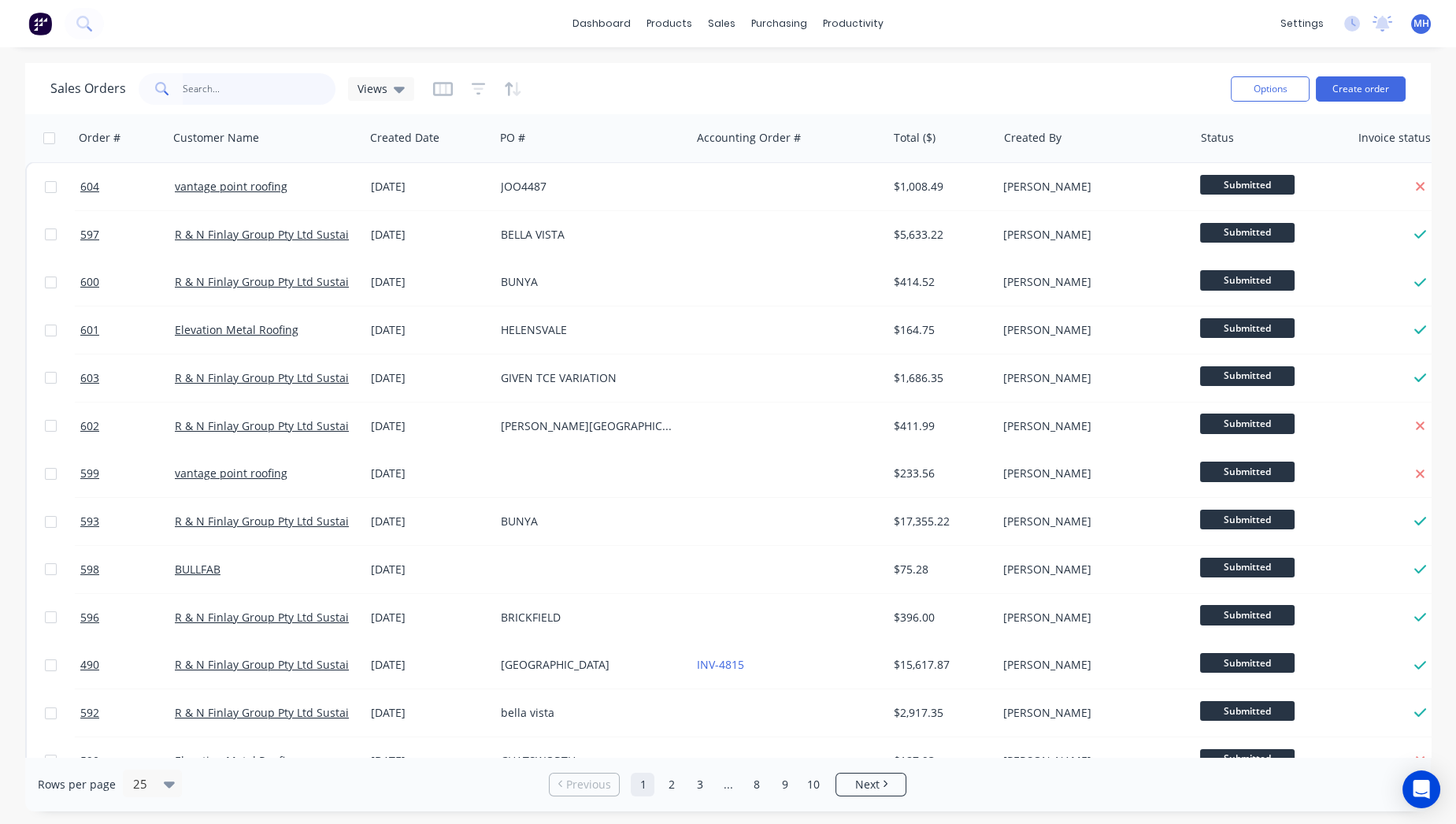
click at [207, 82] on input "text" at bounding box center [260, 89] width 154 height 31
type input "PIR"
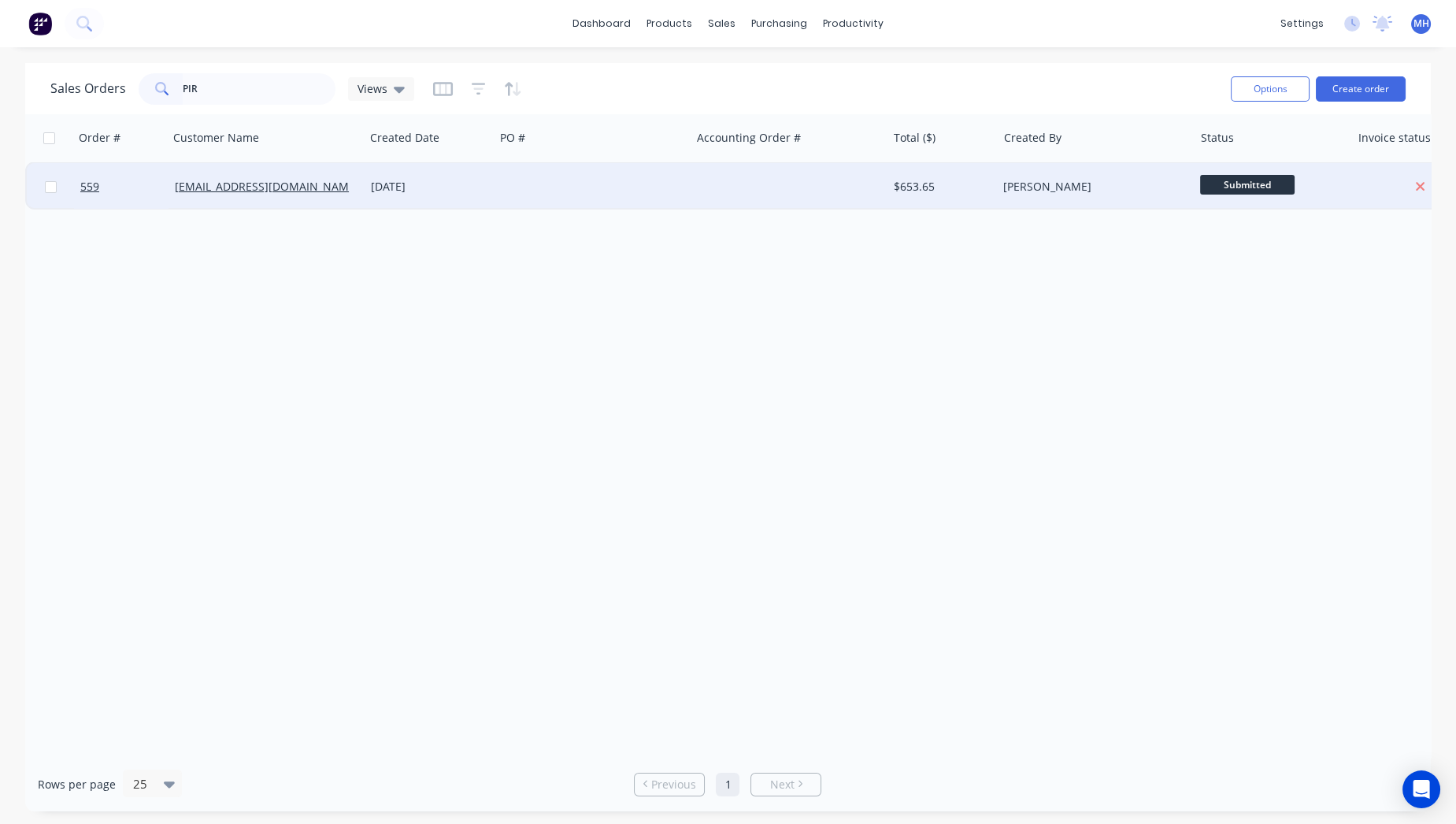
click at [292, 200] on div "office@pirretconstructions.com.au" at bounding box center [266, 186] width 196 height 47
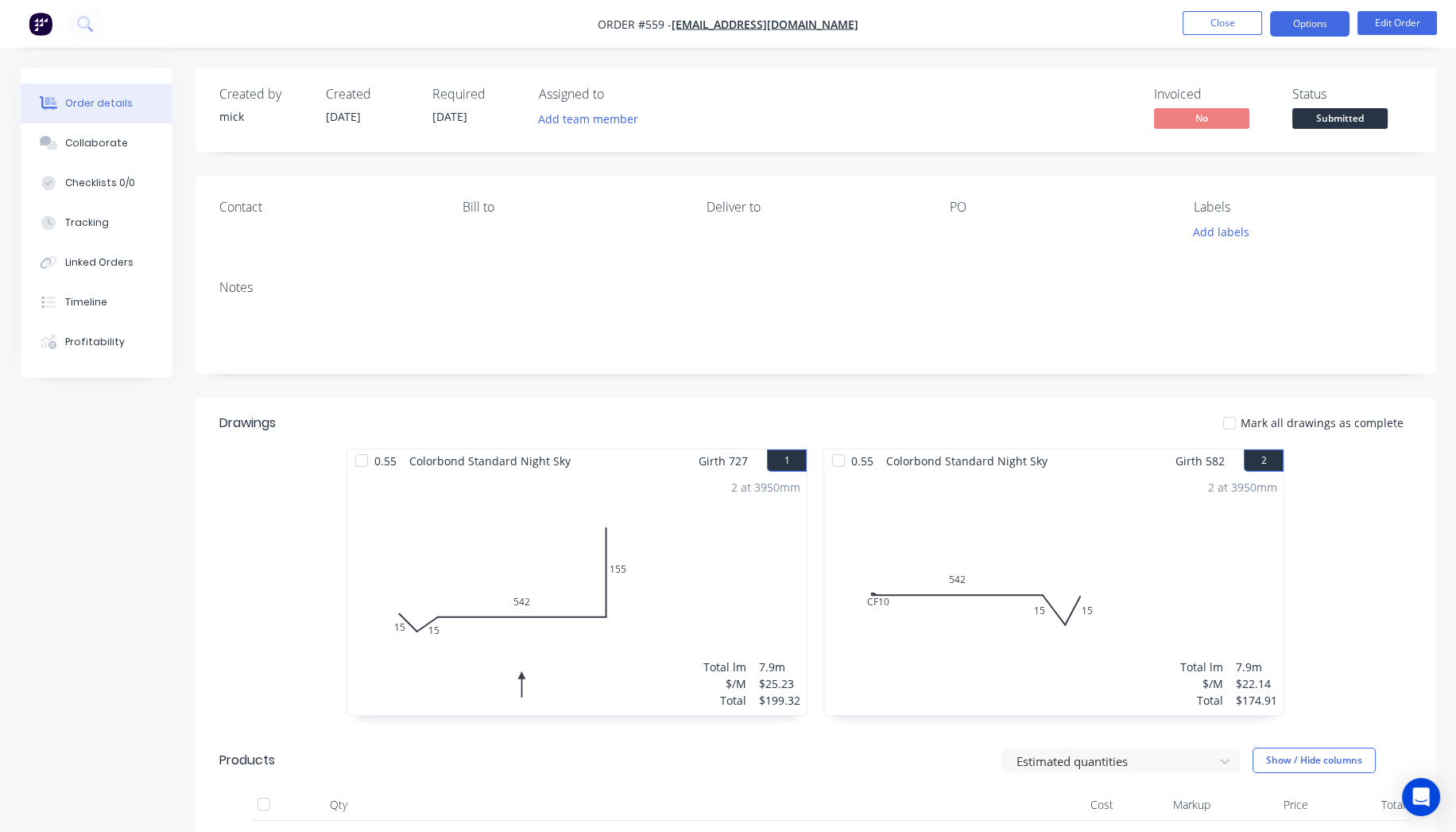
click at [1317, 31] on button "Options" at bounding box center [1310, 23] width 79 height 25
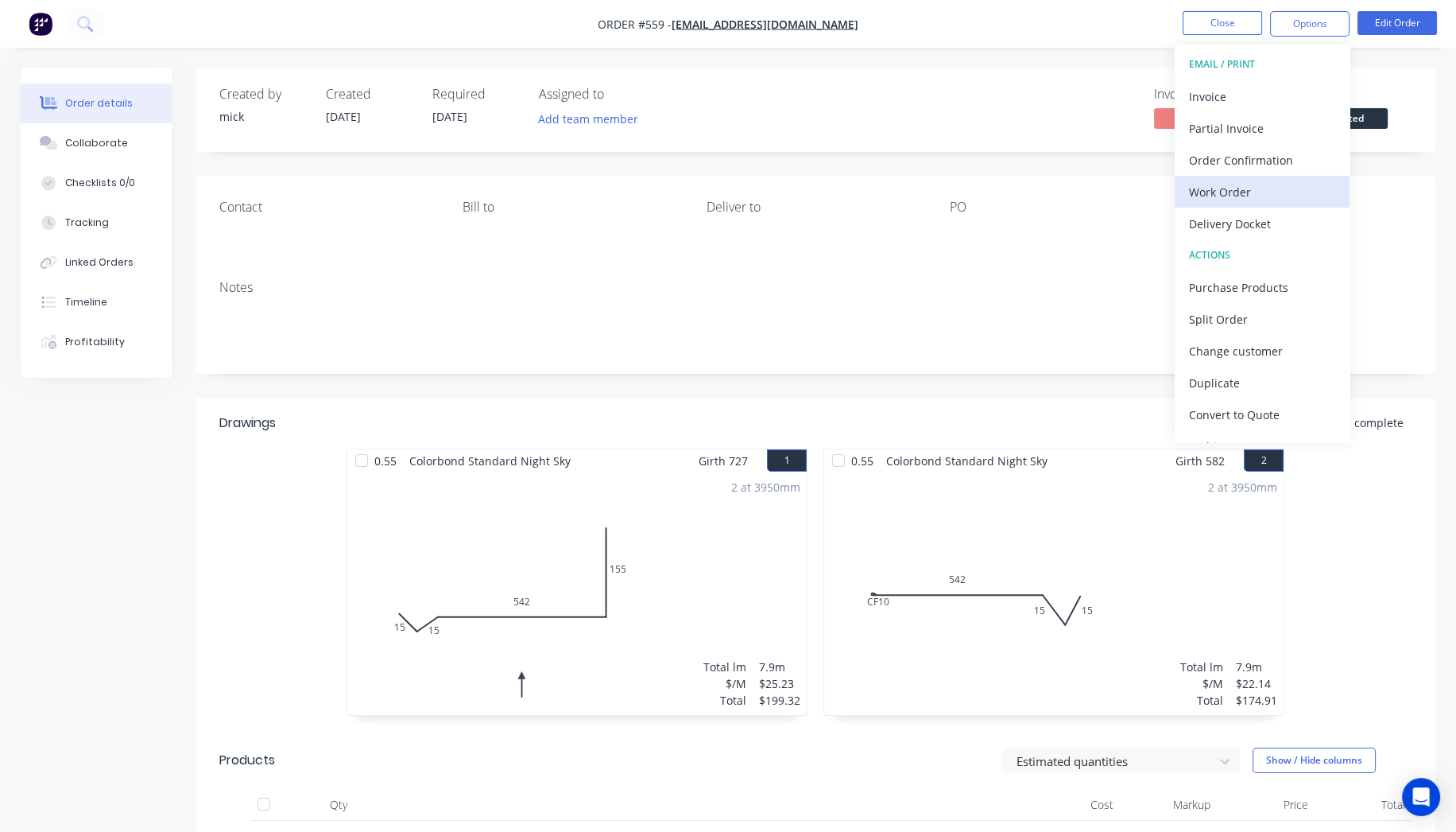
click at [1240, 192] on div "Work Order" at bounding box center [1263, 192] width 146 height 23
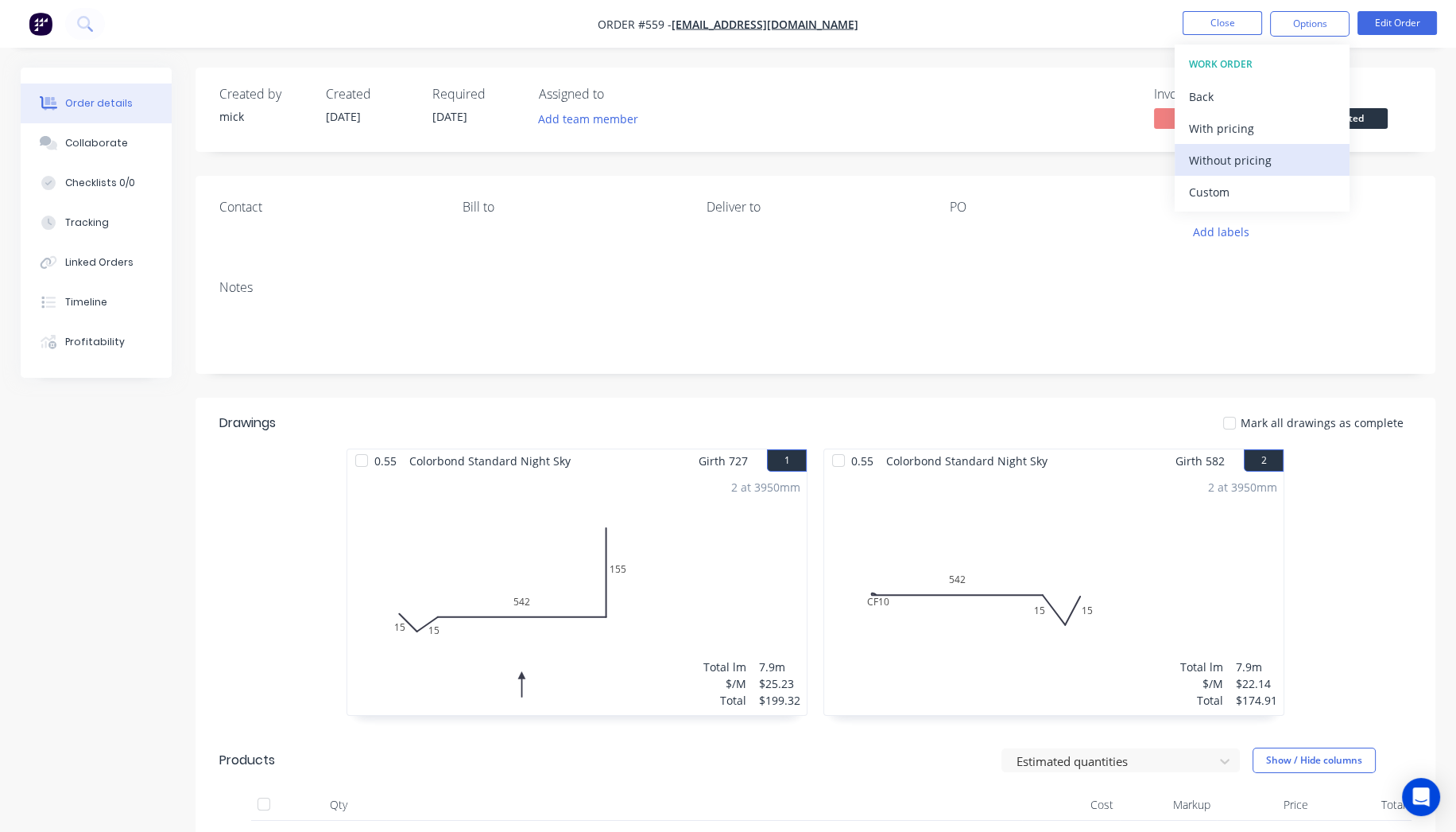
click at [1249, 153] on div "Without pricing" at bounding box center [1263, 161] width 146 height 23
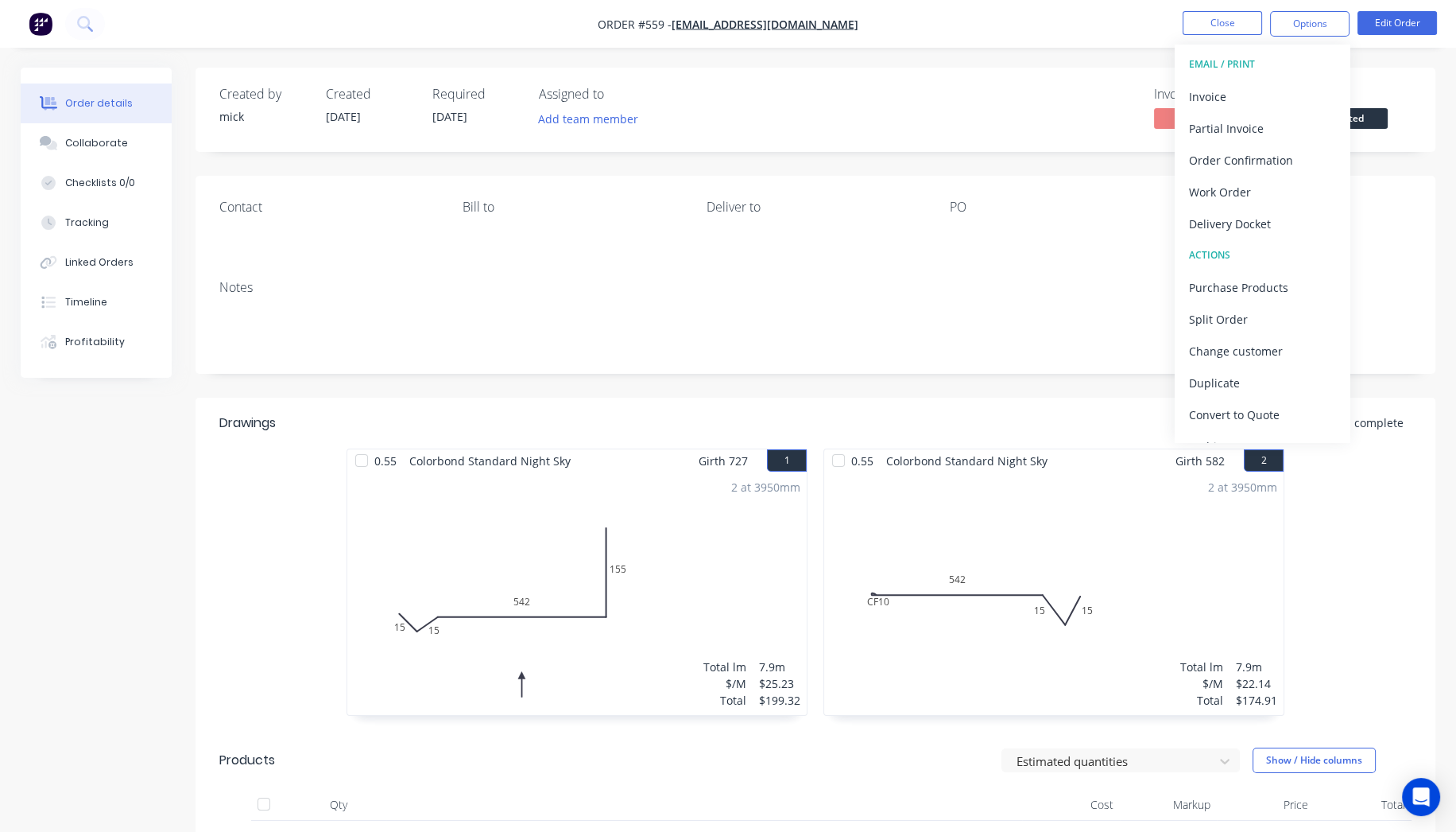
scroll to position [383, 0]
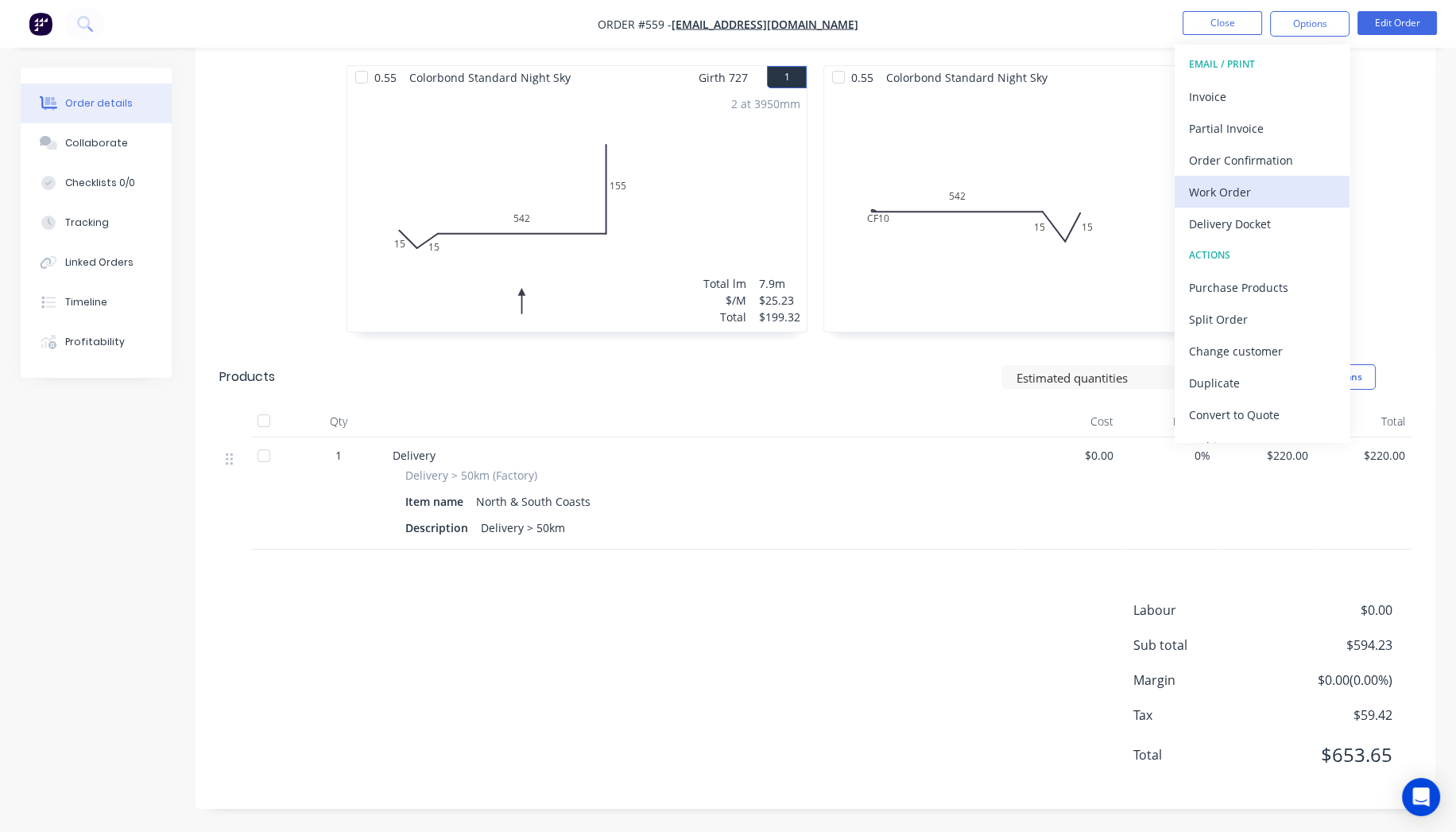
click at [1246, 196] on div "Work Order" at bounding box center [1263, 192] width 146 height 23
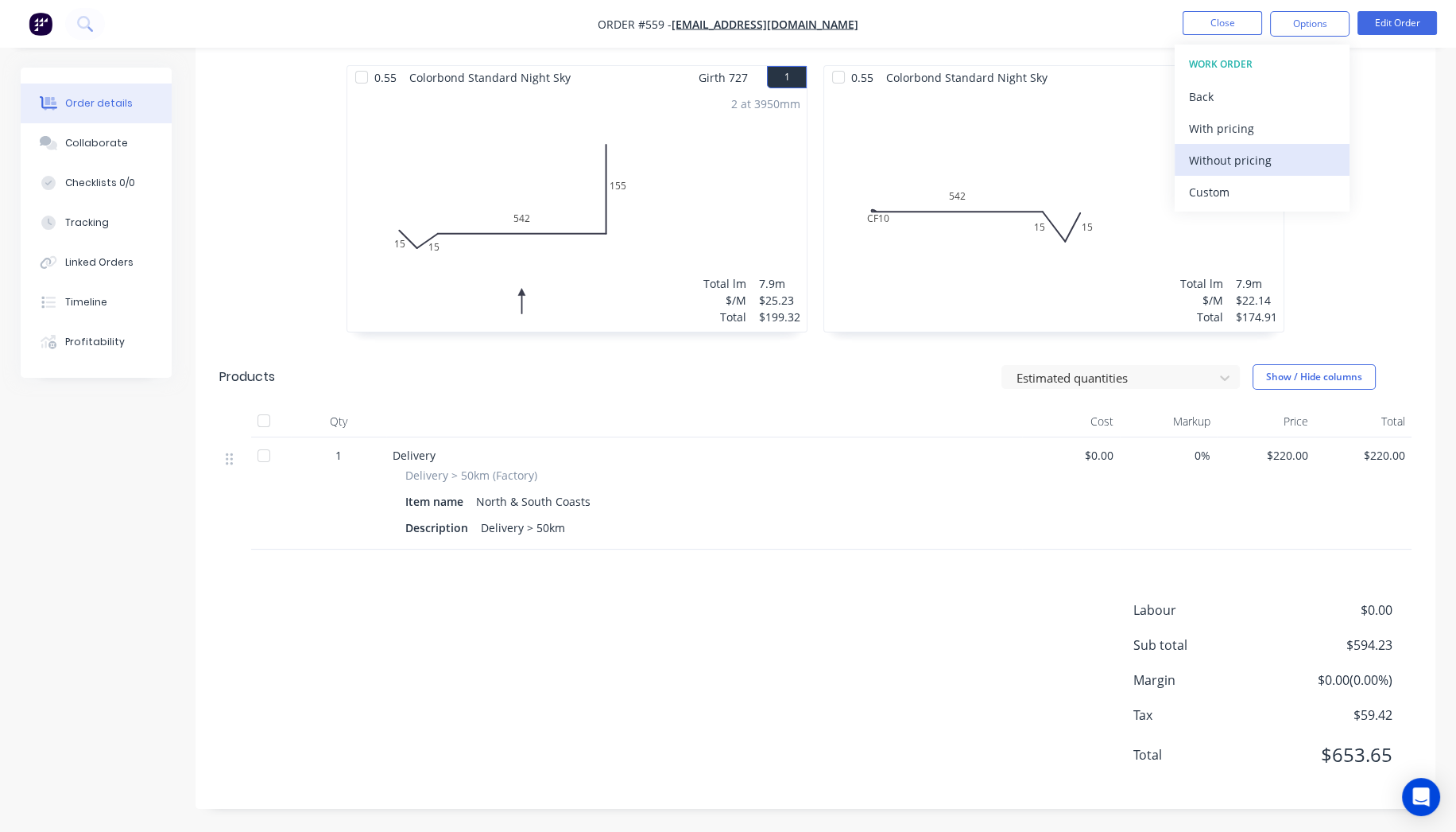
click at [1245, 168] on div "Without pricing" at bounding box center [1263, 161] width 146 height 23
